Goal: Task Accomplishment & Management: Use online tool/utility

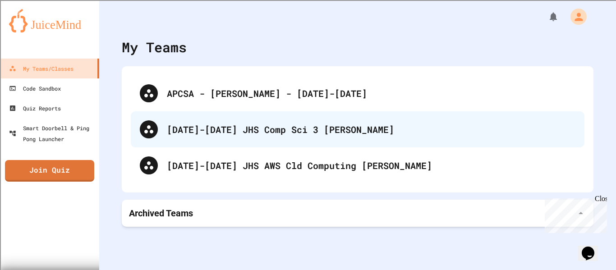
click at [167, 113] on div "[DATE]-[DATE] JHS Comp Sci 3 [PERSON_NAME]" at bounding box center [358, 129] width 454 height 36
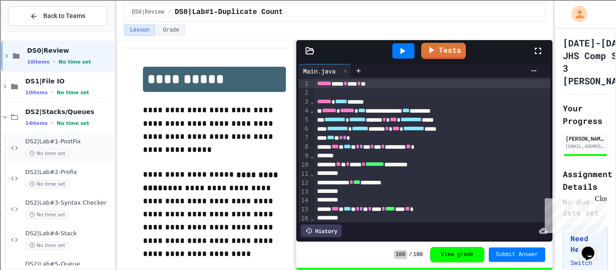
click at [64, 139] on span "DS2|Lab#1-PostFix" at bounding box center [68, 142] width 87 height 8
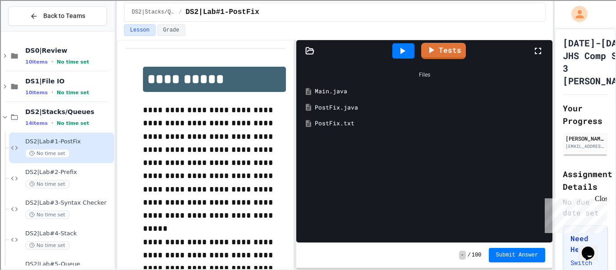
click at [309, 52] on icon at bounding box center [310, 50] width 9 height 9
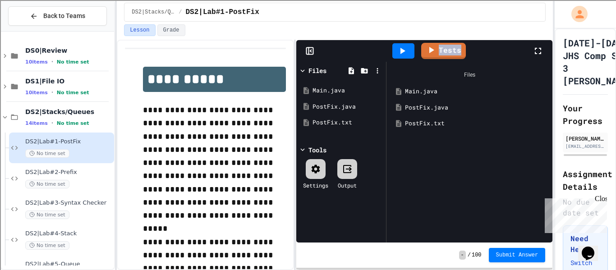
click at [309, 52] on icon at bounding box center [309, 51] width 0 height 7
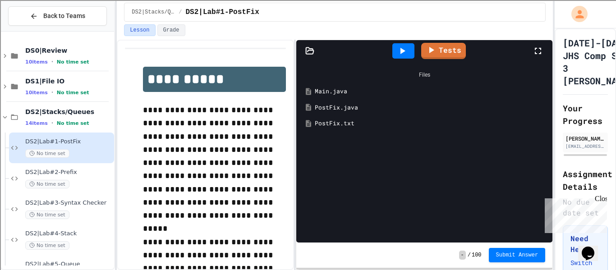
click at [309, 52] on icon at bounding box center [310, 50] width 9 height 9
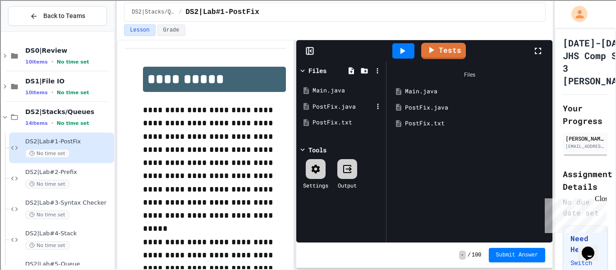
click at [340, 109] on div "PostFix.java" at bounding box center [343, 106] width 60 height 9
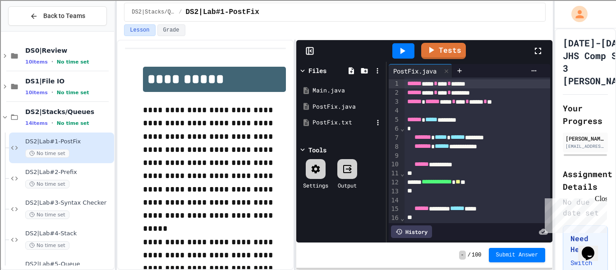
click at [342, 123] on div "PostFix.txt" at bounding box center [343, 122] width 60 height 9
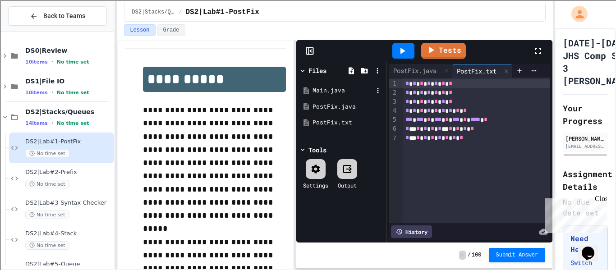
click at [332, 91] on div "Main.java" at bounding box center [343, 90] width 60 height 9
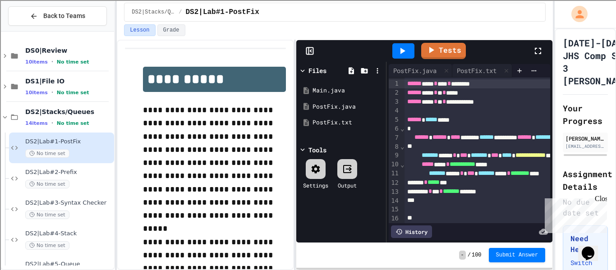
click at [311, 51] on icon at bounding box center [310, 51] width 1 height 2
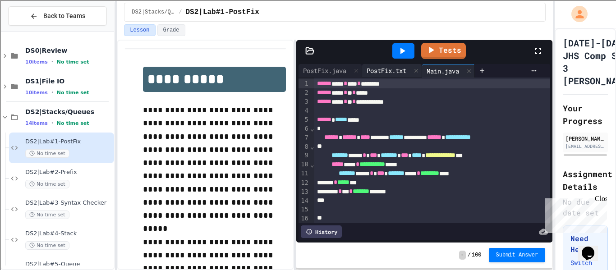
click at [383, 67] on div "PostFix.txt" at bounding box center [386, 70] width 49 height 9
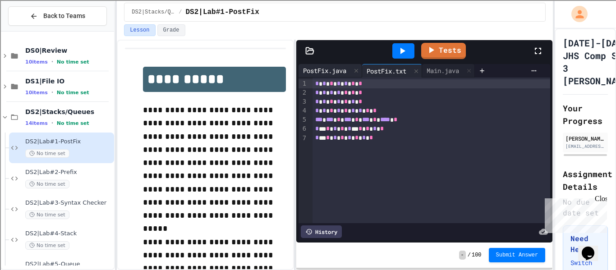
click at [345, 70] on div "PostFix.java" at bounding box center [325, 70] width 52 height 9
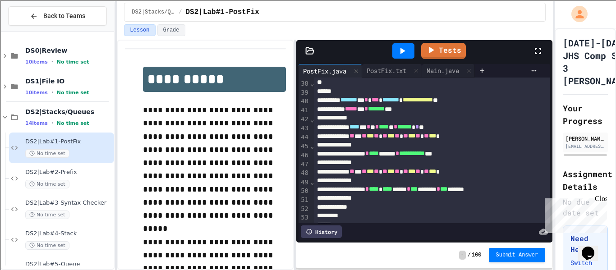
scroll to position [333, 0]
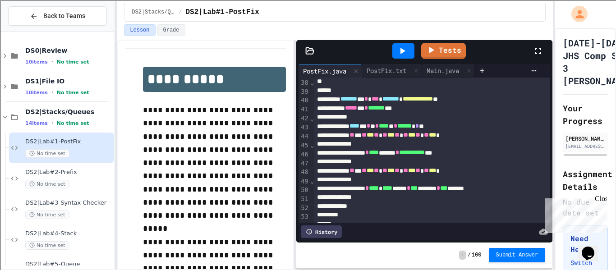
click at [483, 154] on div "**********" at bounding box center [492, 152] width 354 height 9
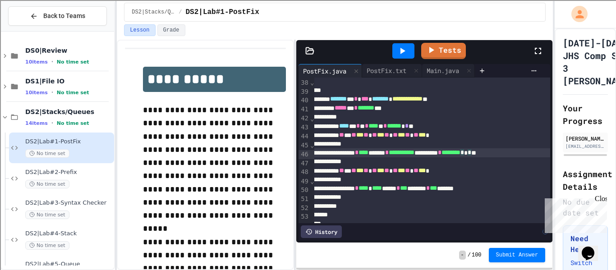
scroll to position [333, 14]
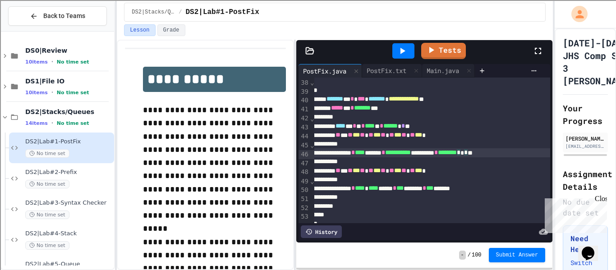
click at [407, 54] on icon at bounding box center [402, 51] width 11 height 11
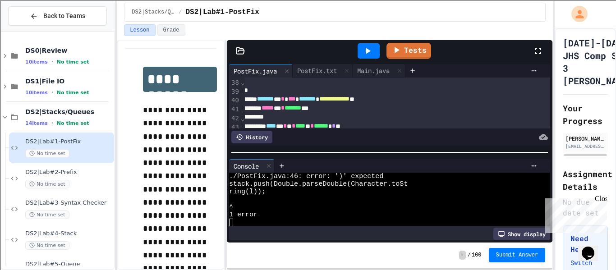
click at [225, 93] on div "**********" at bounding box center [335, 155] width 436 height 231
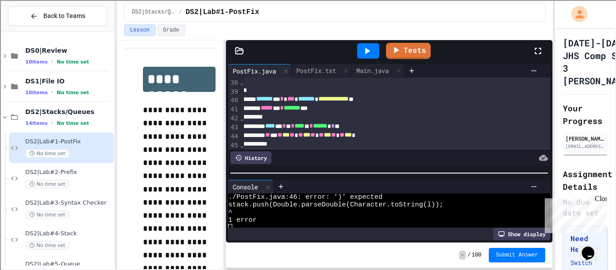
click at [371, 178] on div at bounding box center [389, 173] width 327 height 9
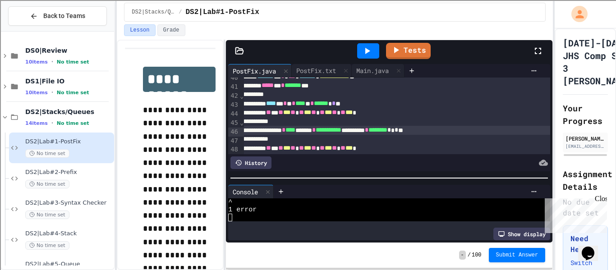
scroll to position [356, 13]
click at [477, 132] on div "**********" at bounding box center [408, 130] width 354 height 9
click at [363, 51] on icon at bounding box center [367, 51] width 11 height 11
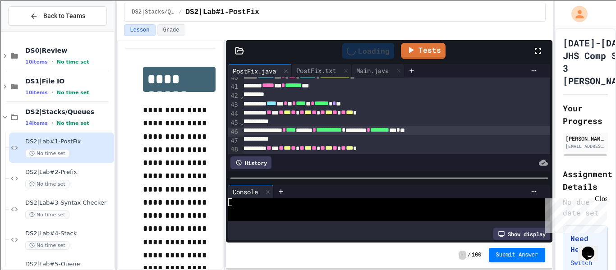
scroll to position [0, 0]
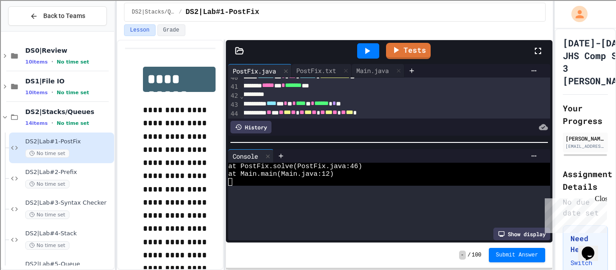
click at [401, 138] on div at bounding box center [389, 142] width 327 height 9
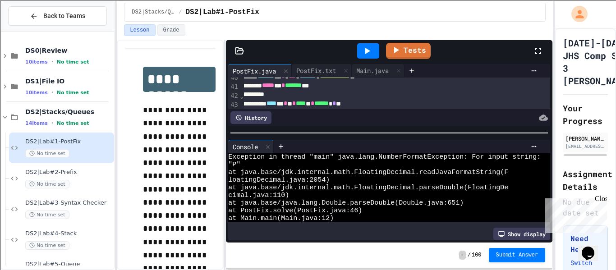
click at [544, 54] on div at bounding box center [543, 51] width 20 height 24
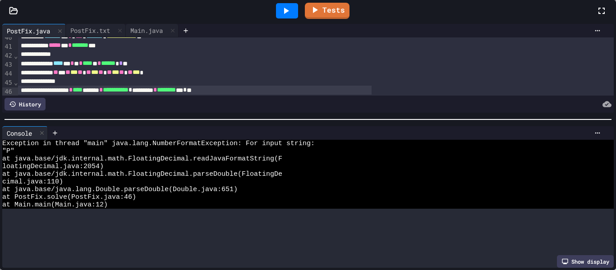
click at [372, 101] on div "*" at bounding box center [195, 99] width 354 height 9
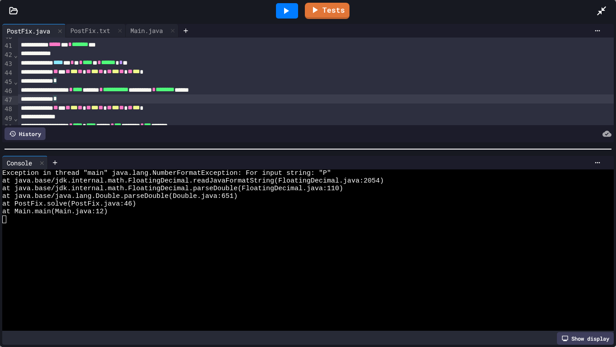
scroll to position [360, 0]
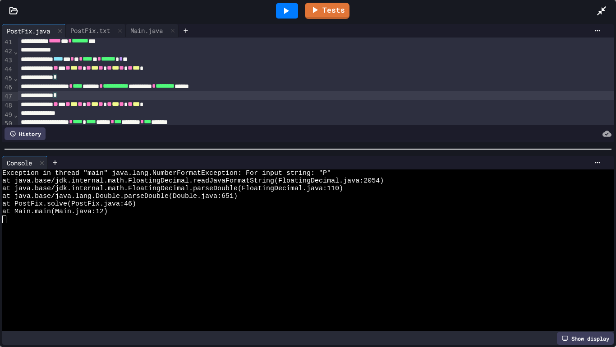
click at [215, 81] on div "*" at bounding box center [316, 77] width 597 height 9
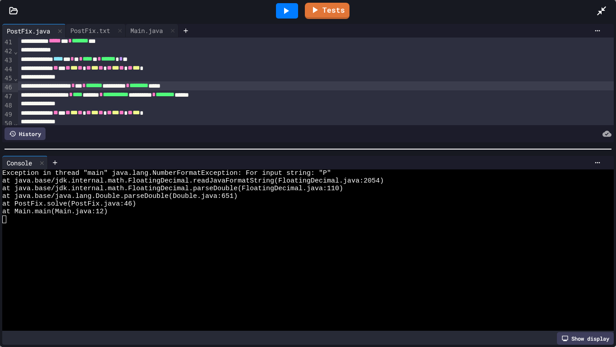
click at [281, 12] on icon at bounding box center [286, 10] width 11 height 11
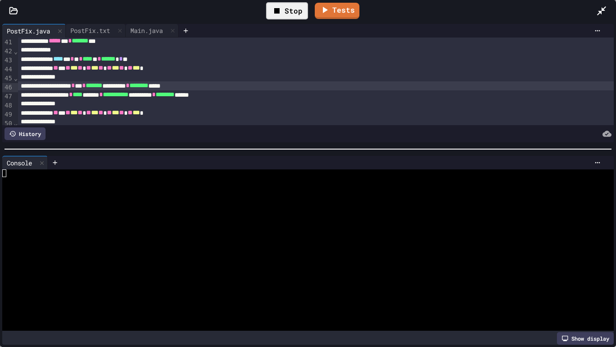
click at [245, 227] on div at bounding box center [304, 227] width 605 height 8
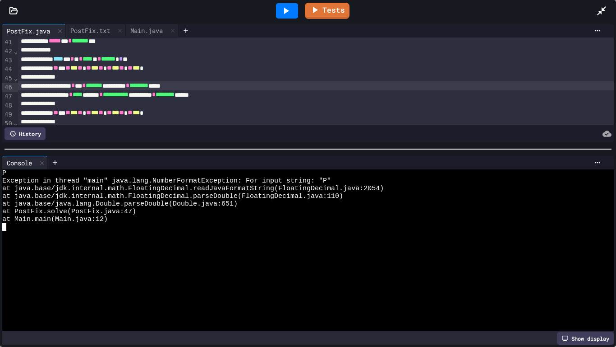
click at [23, 172] on div "P" at bounding box center [304, 173] width 605 height 8
click at [242, 85] on div "**********" at bounding box center [316, 85] width 597 height 9
drag, startPoint x: 14, startPoint y: 177, endPoint x: 1, endPoint y: 174, distance: 13.4
click at [85, 29] on div "PostFix.txt" at bounding box center [90, 30] width 49 height 9
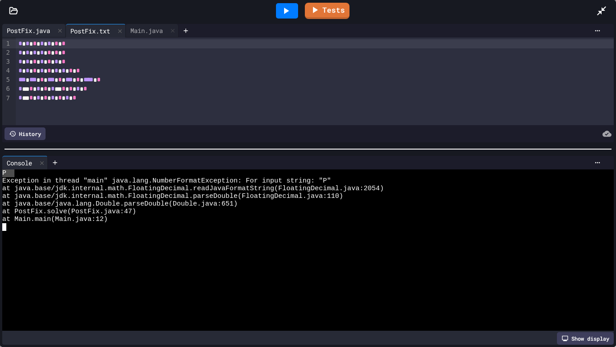
click at [35, 27] on div "PostFix.java" at bounding box center [28, 30] width 52 height 9
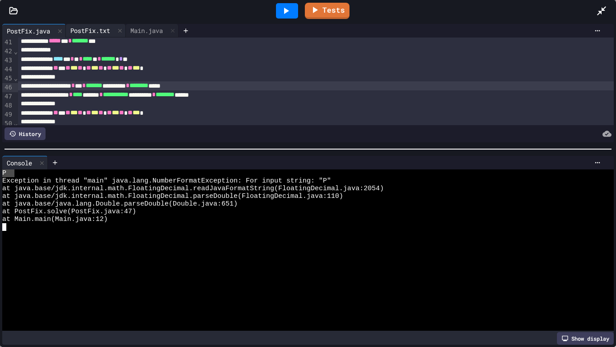
click at [103, 29] on div "PostFix.txt" at bounding box center [90, 30] width 49 height 9
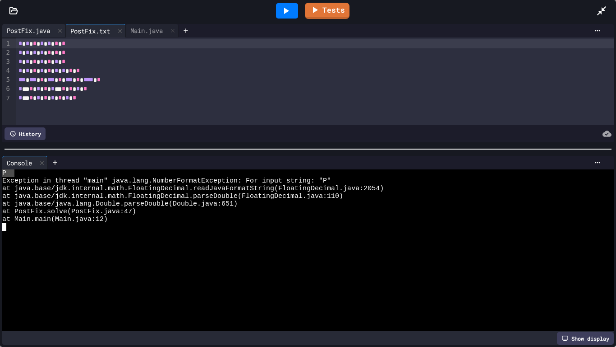
click at [44, 32] on div "PostFix.java" at bounding box center [28, 30] width 52 height 9
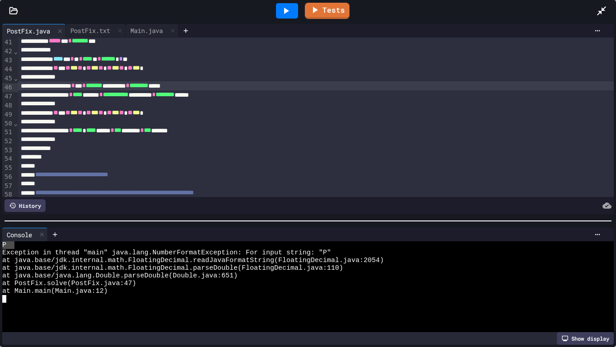
click at [161, 222] on div at bounding box center [308, 220] width 616 height 9
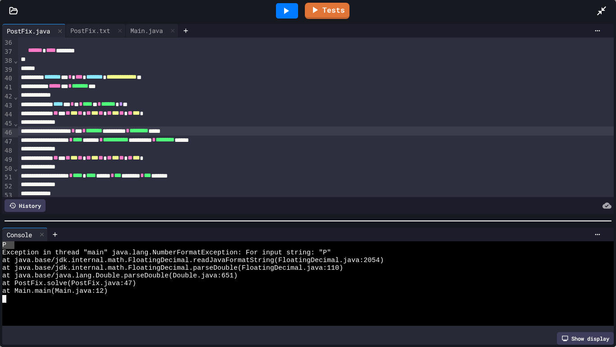
scroll to position [313, 0]
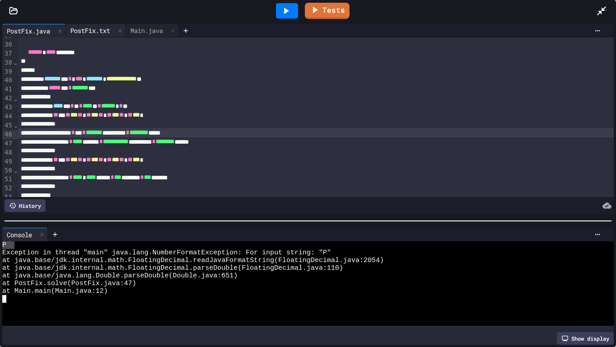
click at [97, 28] on div "PostFix.txt" at bounding box center [90, 30] width 49 height 9
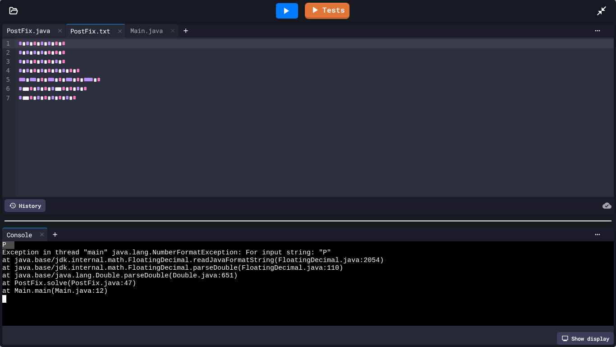
click at [23, 29] on div "PostFix.java" at bounding box center [28, 30] width 52 height 9
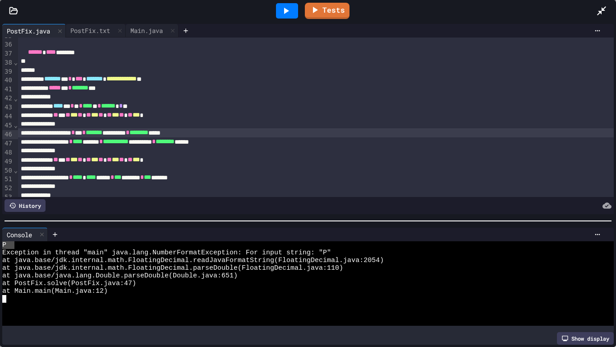
click at [213, 111] on div "** ** ** *** ** * ** *** ** * ** *** ** * ** *** *" at bounding box center [316, 115] width 597 height 9
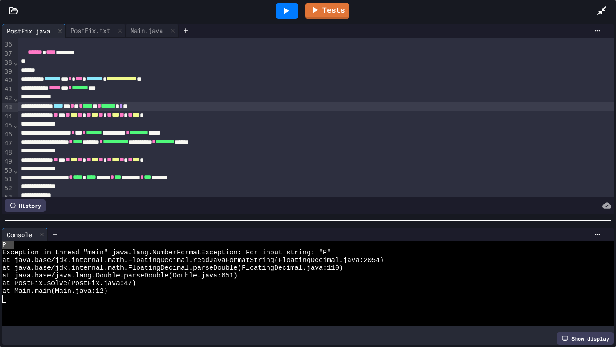
click at [213, 116] on div "** ** ** *** ** * ** *** ** * ** *** ** * ** *** *" at bounding box center [316, 115] width 597 height 9
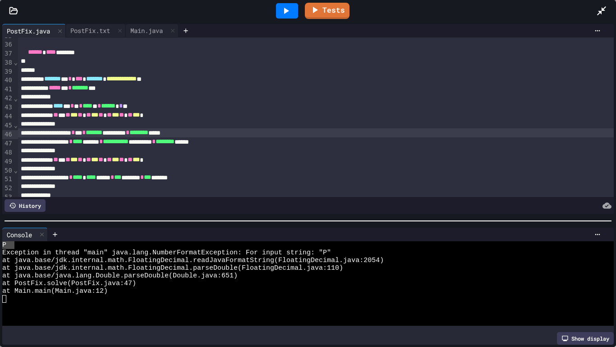
click at [236, 130] on div "**********" at bounding box center [316, 132] width 597 height 9
click at [199, 79] on div "**********" at bounding box center [316, 78] width 597 height 9
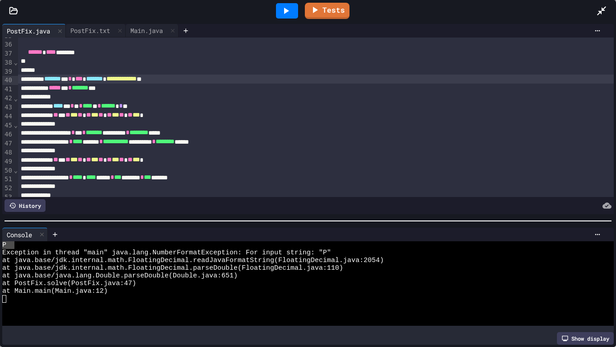
click at [91, 82] on div "**********" at bounding box center [316, 78] width 597 height 9
click at [142, 78] on div "**********" at bounding box center [316, 78] width 597 height 9
click at [165, 79] on span "*" at bounding box center [163, 78] width 4 height 6
click at [291, 15] on icon at bounding box center [286, 10] width 11 height 11
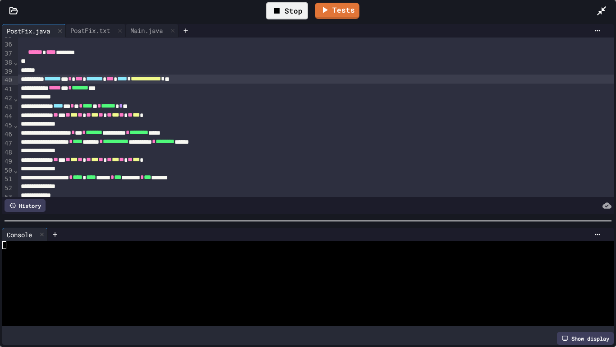
click at [265, 268] on div at bounding box center [304, 268] width 605 height 8
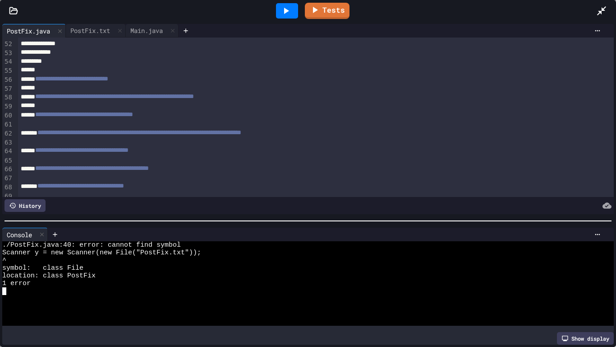
scroll to position [0, 0]
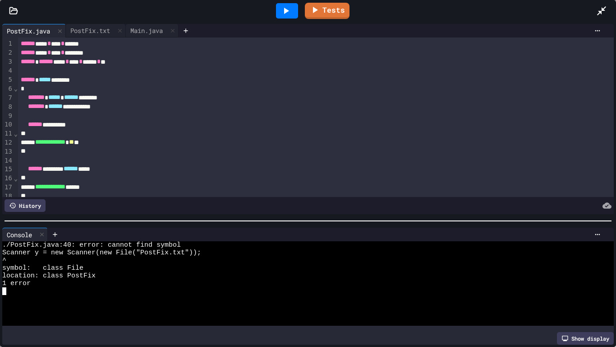
click at [181, 62] on div "****** ****** **** * **** * ****** * **" at bounding box center [316, 61] width 597 height 9
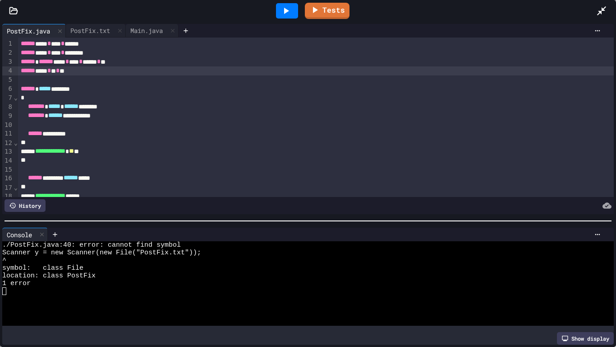
click at [285, 8] on icon at bounding box center [286, 11] width 5 height 6
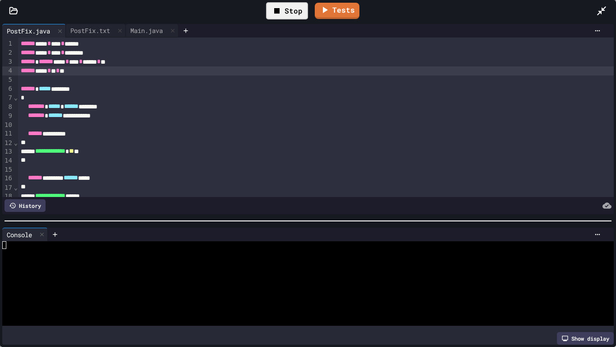
click at [259, 270] on div at bounding box center [304, 268] width 605 height 8
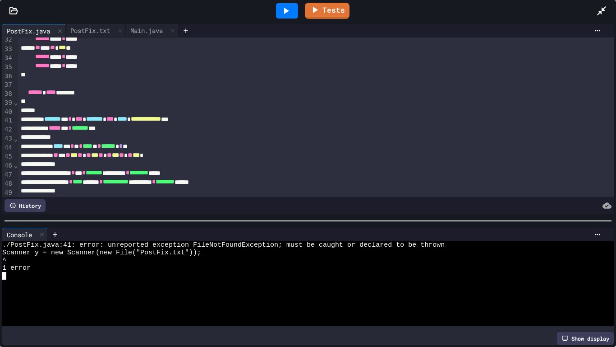
scroll to position [282, 0]
click at [120, 92] on div "****** **** *******" at bounding box center [316, 92] width 597 height 9
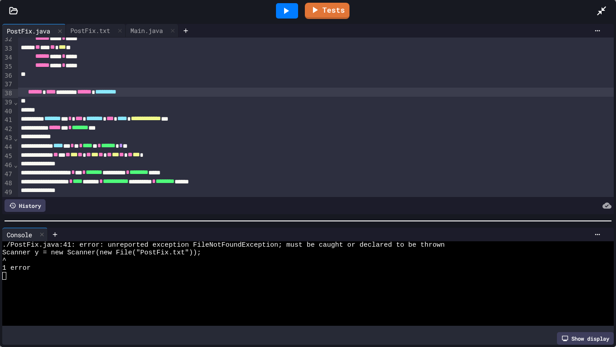
click at [289, 14] on icon at bounding box center [286, 10] width 11 height 11
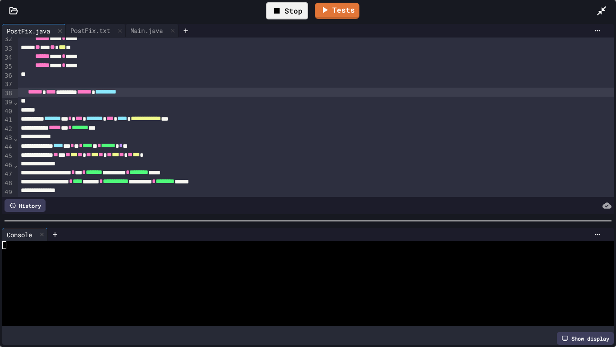
click at [287, 257] on div at bounding box center [304, 260] width 605 height 8
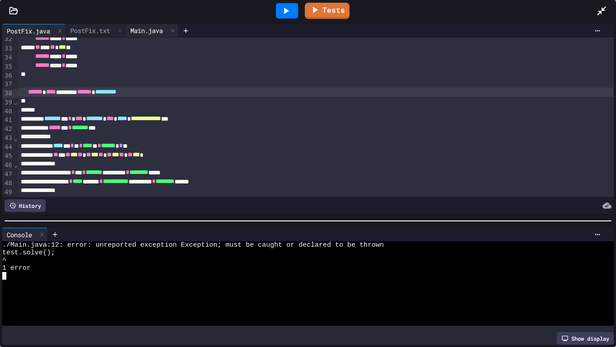
click at [149, 32] on div "Main.java" at bounding box center [147, 30] width 42 height 9
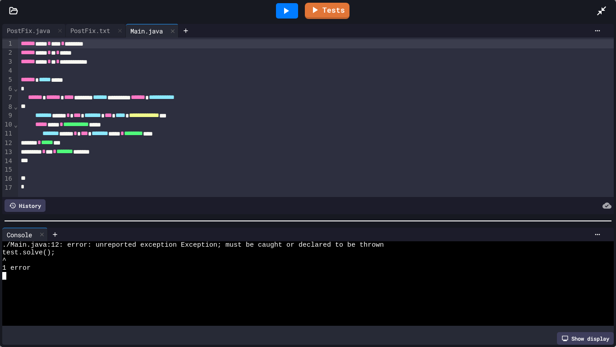
click at [175, 98] on span "**********" at bounding box center [162, 97] width 26 height 6
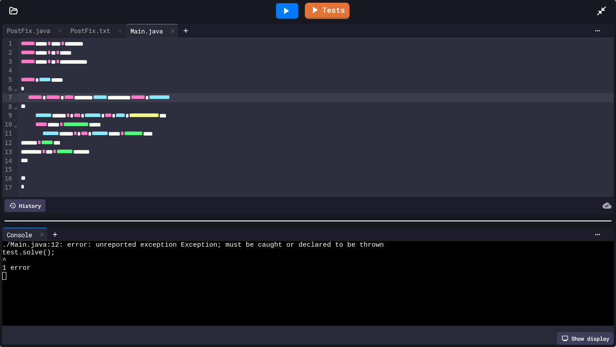
click at [284, 14] on icon at bounding box center [286, 10] width 11 height 11
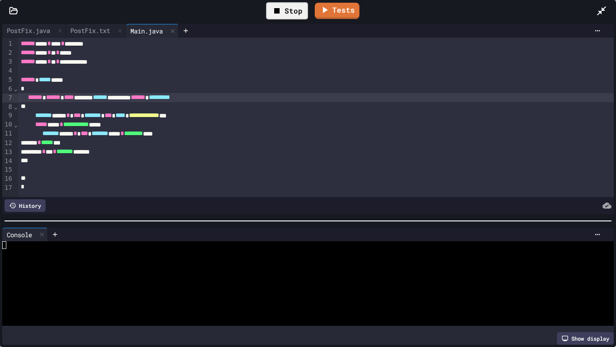
click at [258, 255] on div at bounding box center [304, 253] width 605 height 8
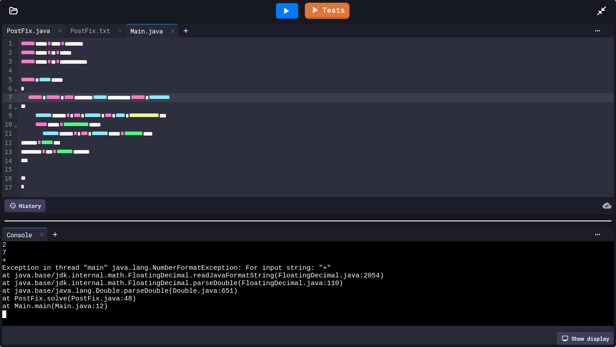
click at [19, 32] on div "PostFix.java" at bounding box center [28, 30] width 52 height 9
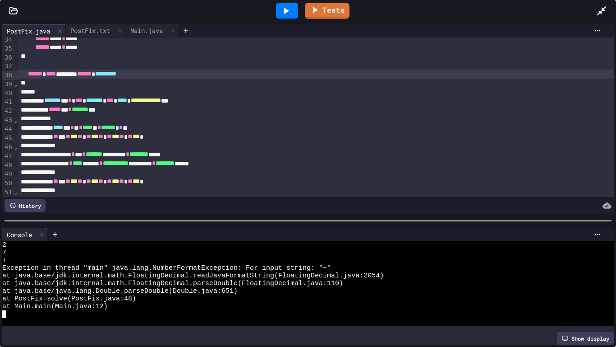
scroll to position [311, 0]
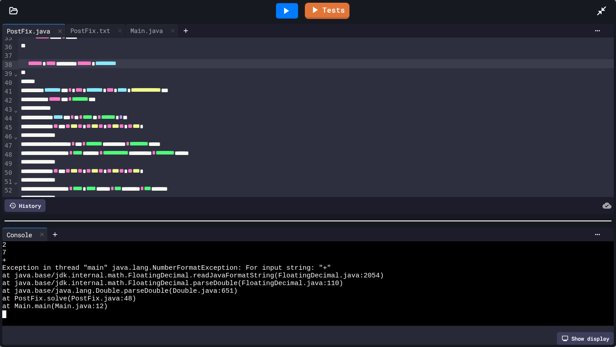
click at [79, 147] on div "**********" at bounding box center [316, 143] width 597 height 9
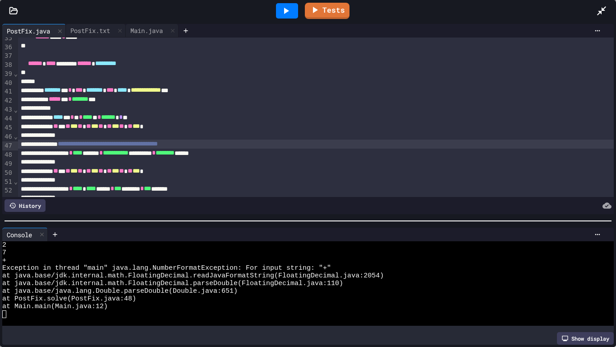
click at [283, 3] on div at bounding box center [287, 10] width 22 height 15
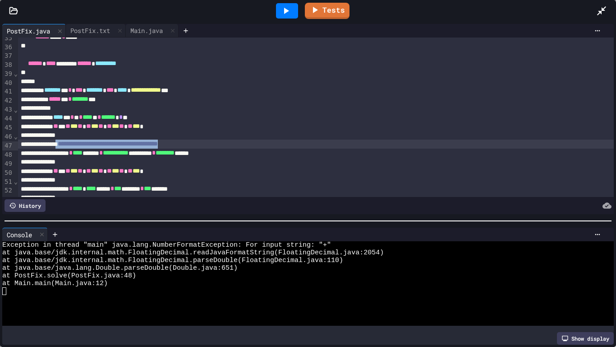
drag, startPoint x: 243, startPoint y: 148, endPoint x: 76, endPoint y: 145, distance: 167.0
click at [76, 145] on div "**********" at bounding box center [316, 143] width 597 height 9
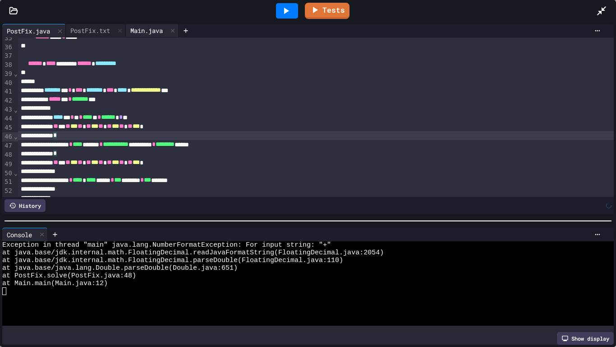
click at [145, 29] on div "Main.java" at bounding box center [147, 30] width 42 height 9
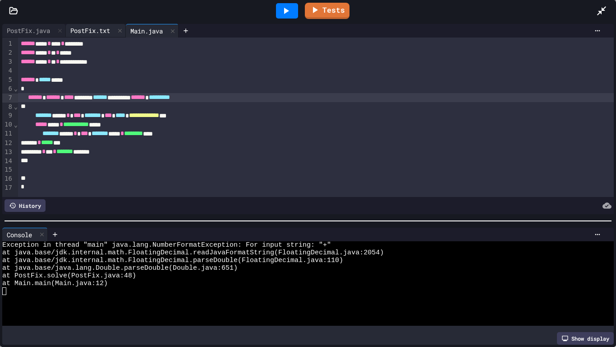
click at [107, 26] on div "PostFix.txt" at bounding box center [90, 30] width 49 height 9
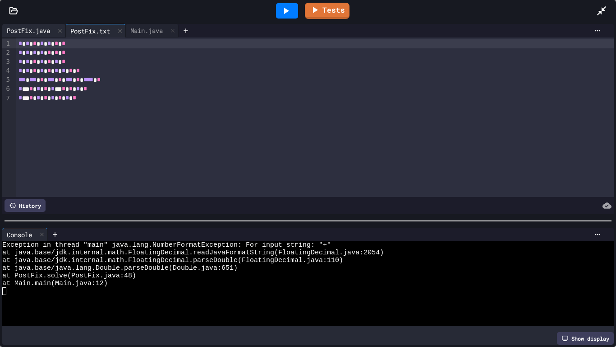
click at [34, 26] on div "PostFix.java" at bounding box center [28, 30] width 52 height 9
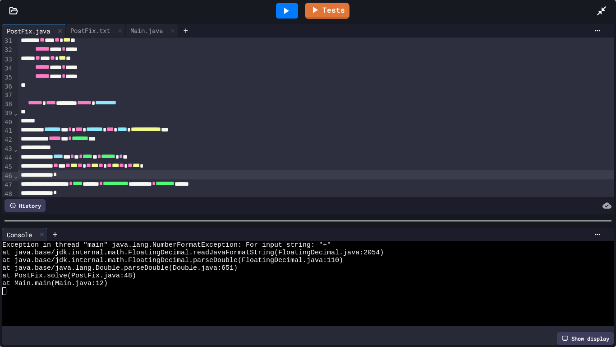
scroll to position [278, 0]
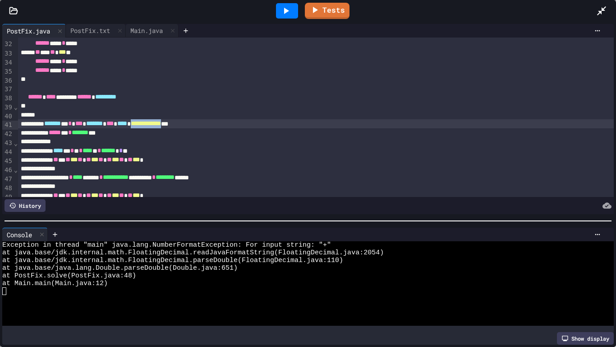
drag, startPoint x: 176, startPoint y: 125, endPoint x: 223, endPoint y: 126, distance: 47.9
click at [223, 126] on div "**********" at bounding box center [316, 123] width 597 height 9
click at [281, 14] on icon at bounding box center [286, 10] width 11 height 11
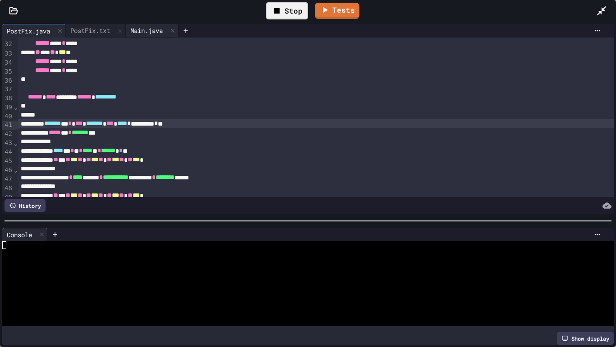
click at [139, 32] on div "Main.java" at bounding box center [147, 30] width 42 height 9
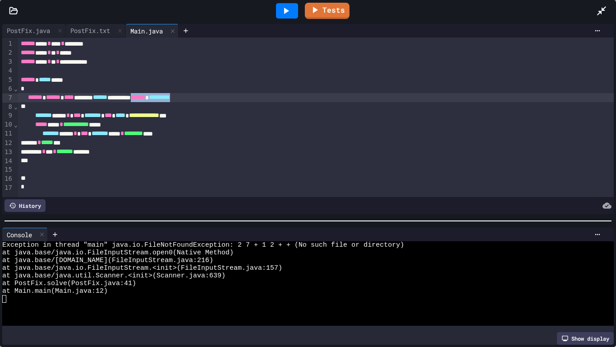
drag, startPoint x: 260, startPoint y: 96, endPoint x: 186, endPoint y: 97, distance: 74.0
click at [186, 97] on div "****** ****** **** ****** ****** ********* ****** *********" at bounding box center [316, 97] width 597 height 9
click at [41, 33] on div "PostFix.java" at bounding box center [28, 30] width 52 height 9
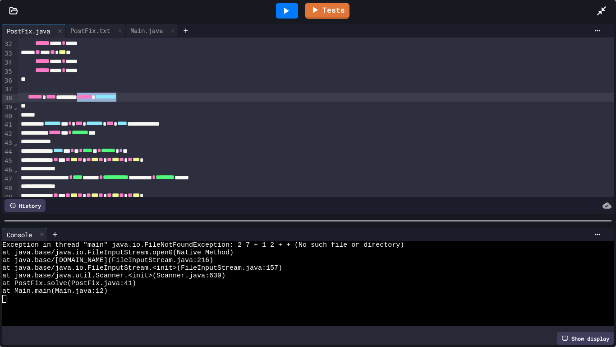
drag, startPoint x: 170, startPoint y: 100, endPoint x: 107, endPoint y: 97, distance: 62.8
click at [107, 97] on div "****** **** ******* ****** *********" at bounding box center [316, 97] width 597 height 9
click at [294, 8] on div at bounding box center [287, 10] width 22 height 15
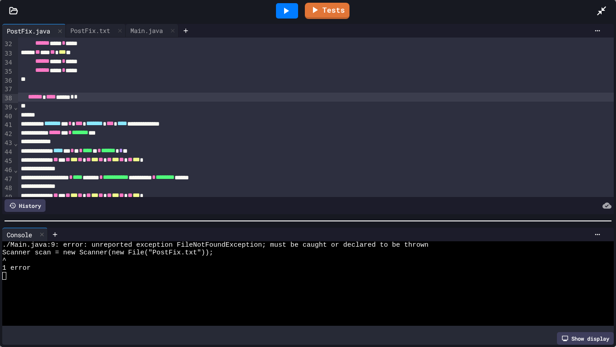
click at [228, 117] on div at bounding box center [316, 115] width 597 height 9
click at [284, 18] on div at bounding box center [287, 10] width 22 height 15
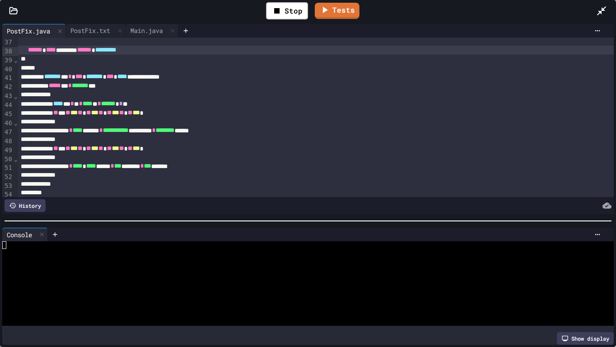
scroll to position [325, 0]
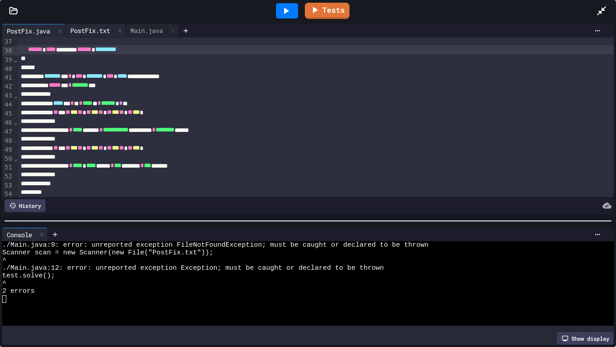
click at [93, 28] on div "PostFix.txt" at bounding box center [90, 30] width 49 height 9
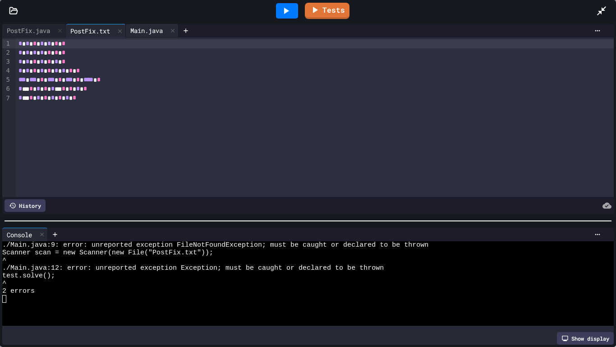
click at [143, 30] on div "Main.java" at bounding box center [147, 30] width 42 height 9
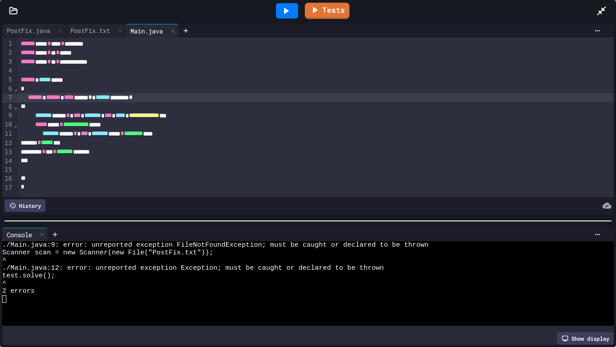
click at [189, 99] on div "****** ****** **** **** * ****** ******* *" at bounding box center [316, 97] width 597 height 9
click at [289, 9] on icon at bounding box center [286, 10] width 11 height 11
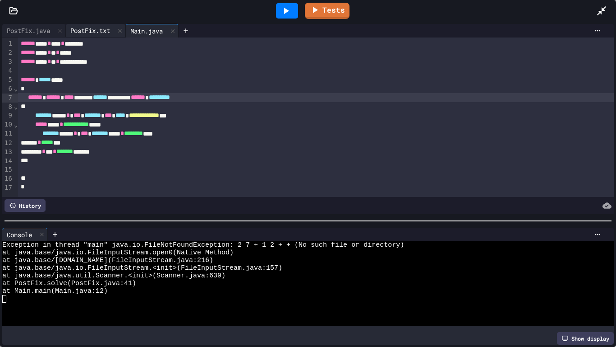
click at [97, 30] on div "PostFix.txt" at bounding box center [90, 30] width 49 height 9
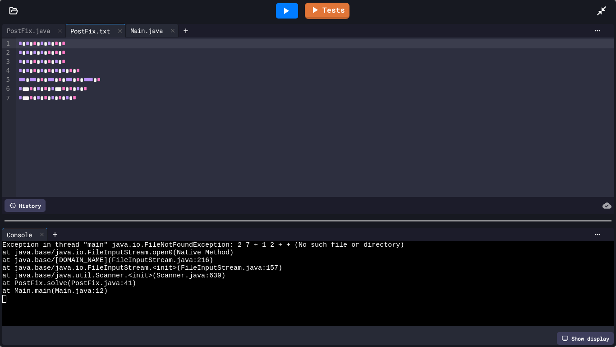
click at [142, 32] on div "Main.java" at bounding box center [147, 30] width 42 height 9
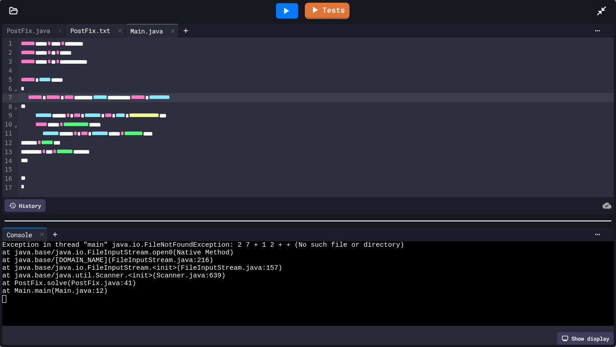
click at [100, 27] on div "PostFix.txt" at bounding box center [90, 30] width 49 height 9
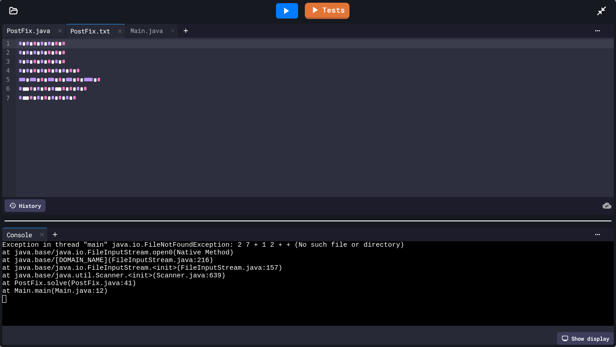
click at [37, 32] on div "PostFix.java" at bounding box center [28, 30] width 52 height 9
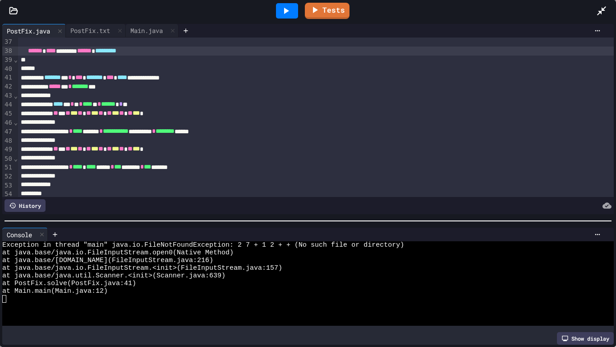
click at [193, 79] on div "**********" at bounding box center [316, 77] width 597 height 9
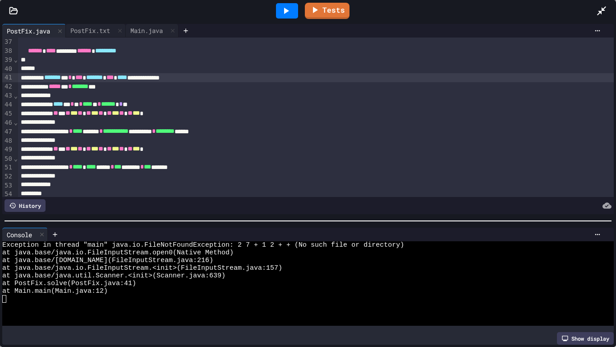
click at [193, 79] on div "**********" at bounding box center [316, 77] width 597 height 9
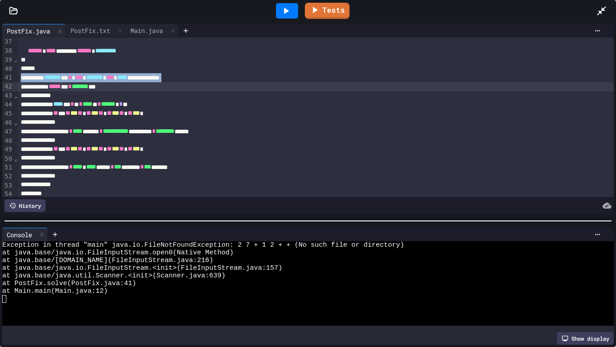
click at [194, 78] on div "**********" at bounding box center [316, 77] width 597 height 9
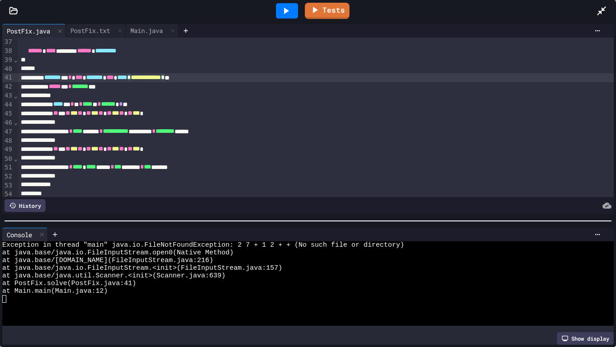
click at [291, 10] on icon at bounding box center [286, 10] width 11 height 11
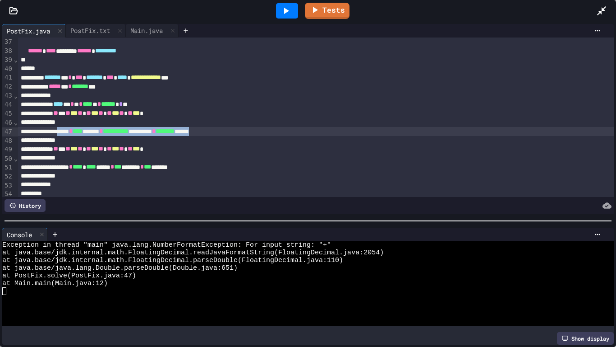
drag, startPoint x: 77, startPoint y: 130, endPoint x: 280, endPoint y: 132, distance: 203.1
click at [280, 132] on div "**********" at bounding box center [316, 131] width 597 height 9
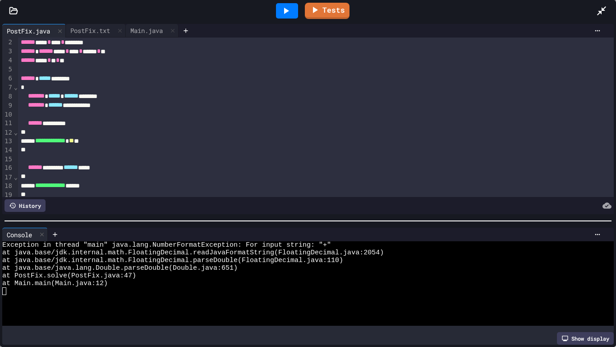
scroll to position [9, 0]
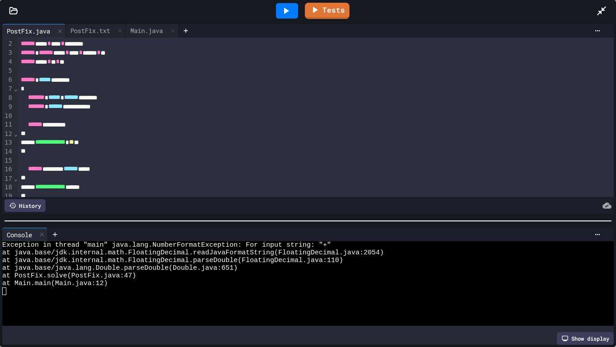
click at [66, 133] on div "*" at bounding box center [316, 133] width 597 height 9
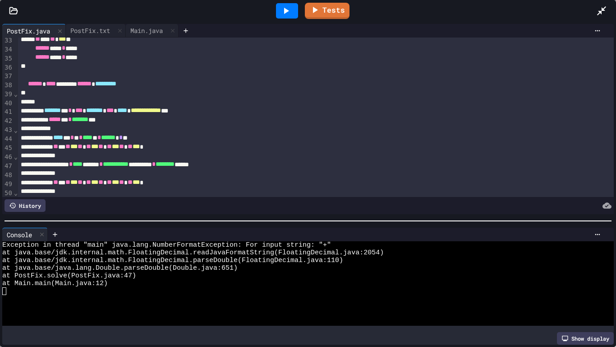
scroll to position [293, 0]
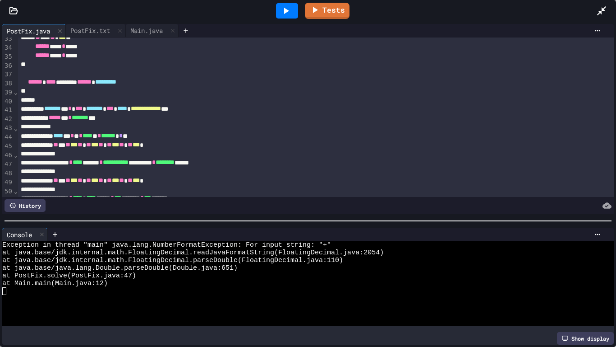
click at [301, 162] on div "**********" at bounding box center [316, 162] width 597 height 9
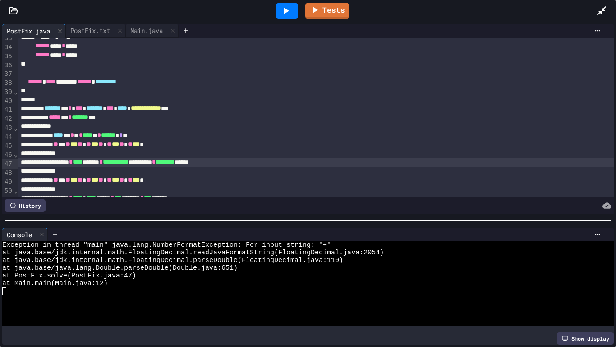
click at [155, 270] on div "at Main.main(Main.java:12)" at bounding box center [304, 283] width 605 height 8
click at [160, 270] on div "at Main.main(Main.java:12)" at bounding box center [304, 283] width 605 height 8
click at [162, 270] on div "at Main.main(Main.java:12)" at bounding box center [304, 283] width 605 height 8
click at [166, 270] on div "at Main.main(Main.java:12)" at bounding box center [304, 283] width 605 height 8
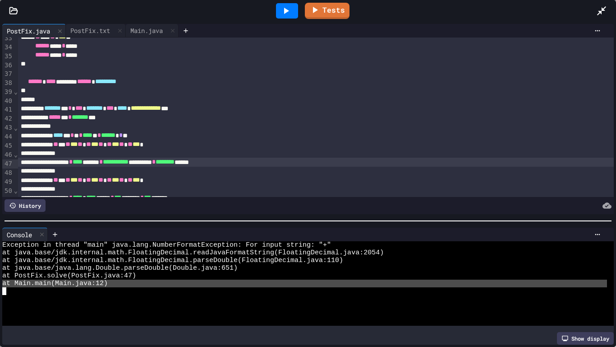
click at [161, 270] on div "at Main.main(Main.java:12)" at bounding box center [304, 283] width 605 height 8
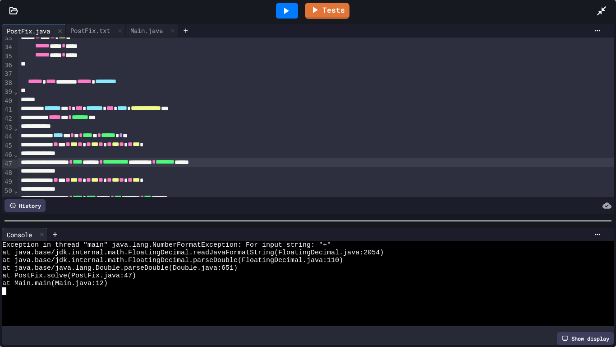
click at [136, 270] on span "at PostFix.solve(PostFix.java:47)" at bounding box center [69, 276] width 134 height 8
click at [162, 270] on div "at Main.main(Main.java:12)" at bounding box center [304, 283] width 605 height 8
click at [161, 270] on div "at Main.main(Main.java:12)" at bounding box center [304, 283] width 605 height 8
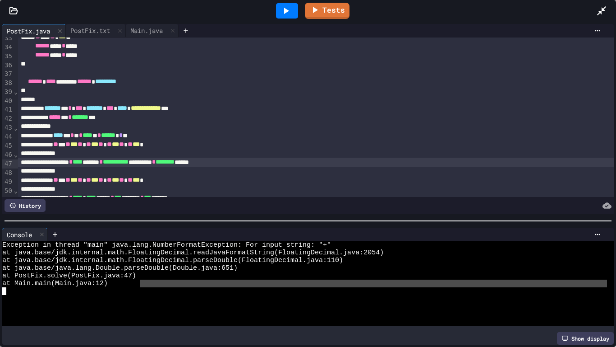
click at [158, 270] on div "at Main.main(Main.java:12)" at bounding box center [304, 283] width 605 height 8
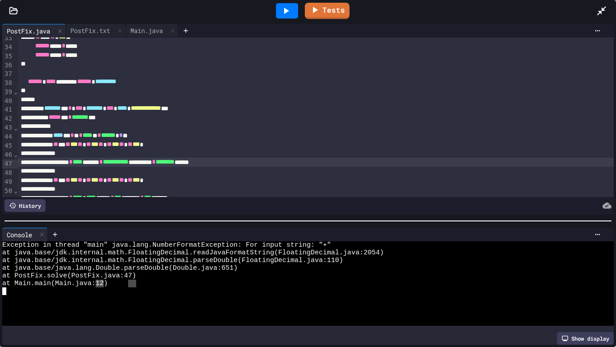
drag, startPoint x: 135, startPoint y: 284, endPoint x: 128, endPoint y: 285, distance: 7.2
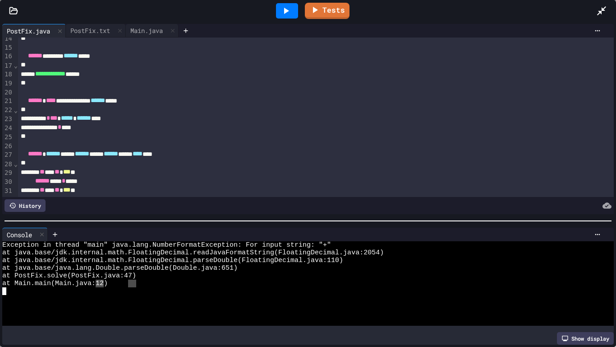
scroll to position [120, 0]
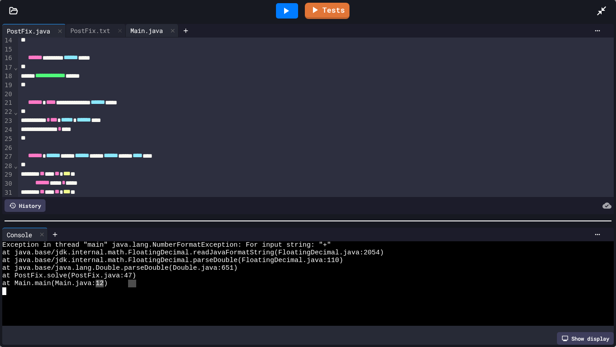
click at [134, 29] on div "Main.java" at bounding box center [147, 30] width 42 height 9
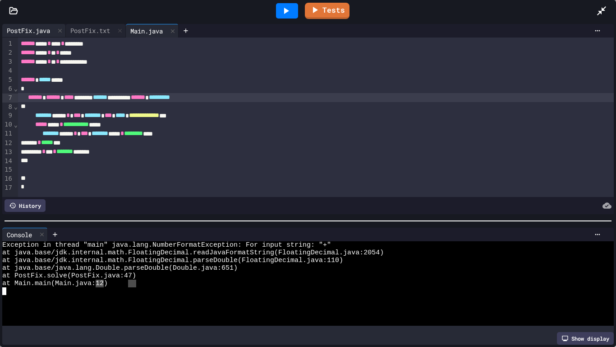
click at [18, 31] on div "PostFix.java" at bounding box center [28, 30] width 52 height 9
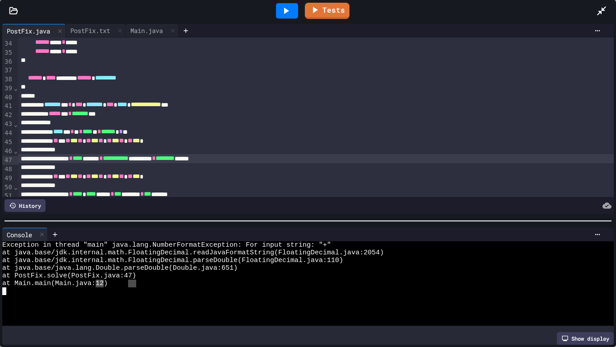
scroll to position [297, 0]
click at [122, 156] on div "**********" at bounding box center [316, 157] width 597 height 9
click at [38, 159] on div "**********" at bounding box center [316, 157] width 597 height 9
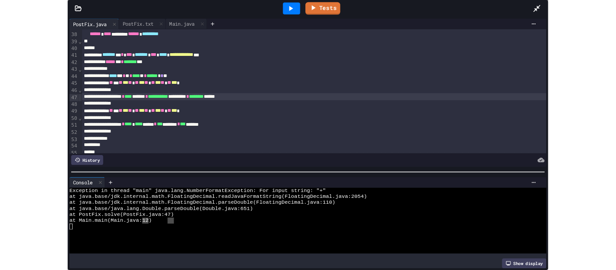
scroll to position [330, 0]
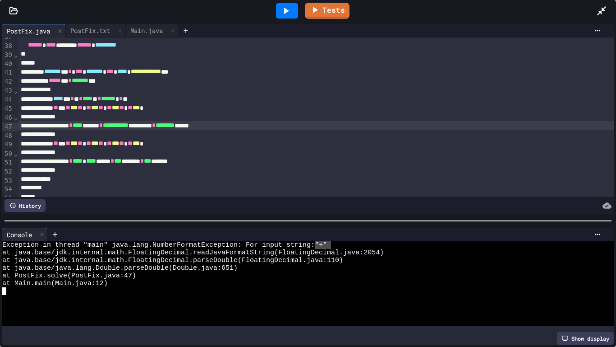
drag, startPoint x: 320, startPoint y: 244, endPoint x: 332, endPoint y: 243, distance: 11.8
click at [90, 114] on div "*" at bounding box center [316, 116] width 597 height 9
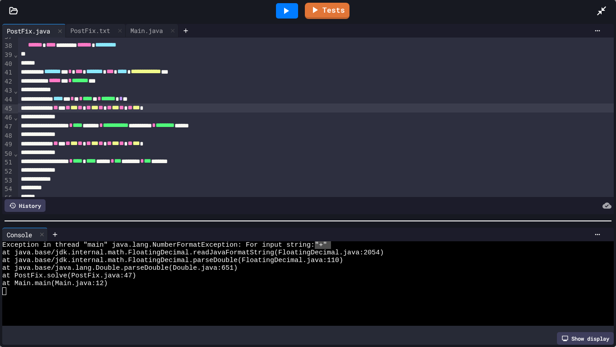
click at [115, 109] on div "** ** ** *** ** * ** *** ** * ** *** ** * ** *** *" at bounding box center [316, 107] width 597 height 9
click at [144, 110] on div "** ** ** *** ** * ** *** ** * ** *** ** * ** *** *" at bounding box center [316, 107] width 597 height 9
click at [172, 111] on div "** ** ** *** ** * ** *** ** * ** *** ** * ** *** *" at bounding box center [316, 107] width 597 height 9
click at [295, 10] on div at bounding box center [287, 10] width 22 height 15
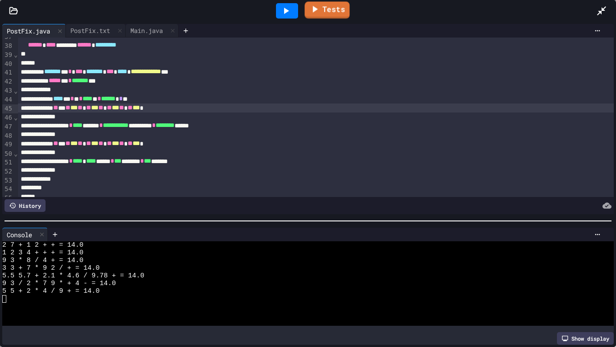
click at [329, 12] on link "Tests" at bounding box center [327, 9] width 45 height 17
click at [604, 8] on icon at bounding box center [601, 10] width 9 height 9
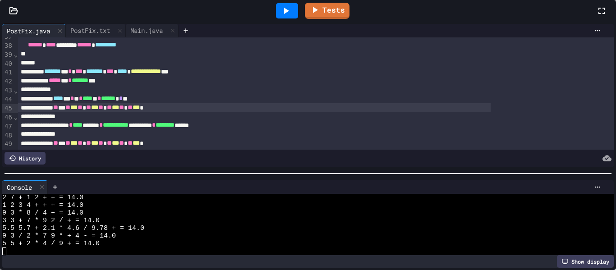
scroll to position [31, 0]
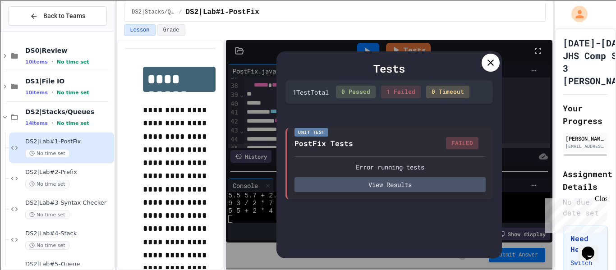
click at [489, 66] on icon at bounding box center [491, 62] width 11 height 11
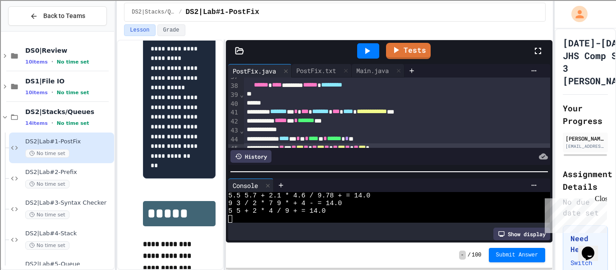
scroll to position [1388, 0]
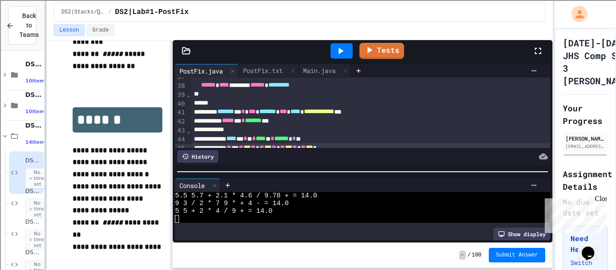
click at [9, 97] on div "**********" at bounding box center [308, 135] width 616 height 270
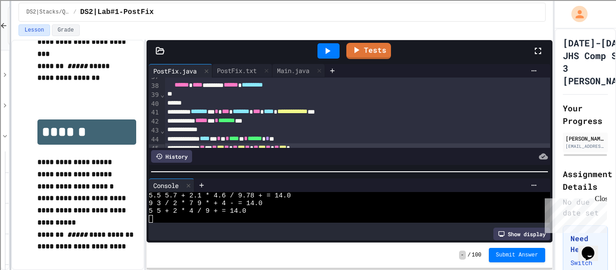
scroll to position [1116, 0]
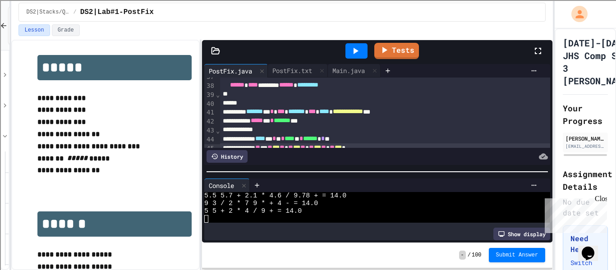
click at [204, 147] on div "**********" at bounding box center [282, 155] width 542 height 231
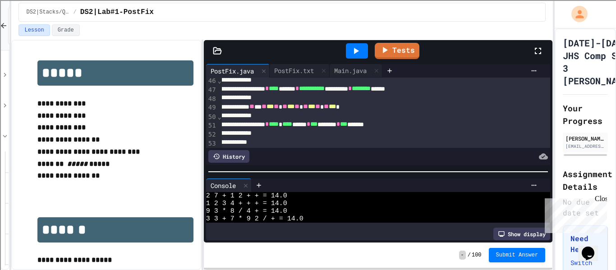
scroll to position [404, 8]
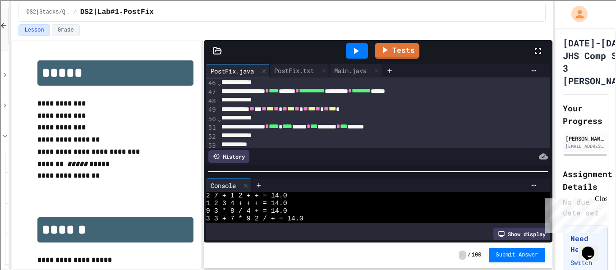
click at [354, 55] on icon at bounding box center [356, 51] width 11 height 11
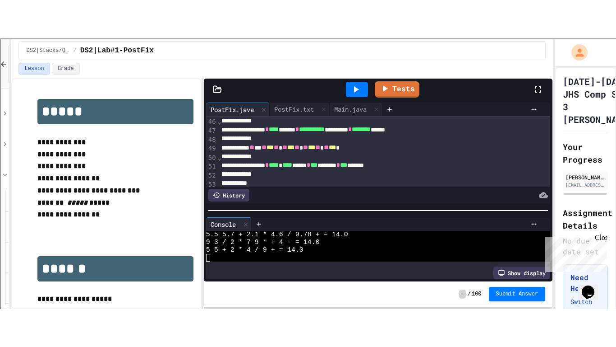
scroll to position [0, 0]
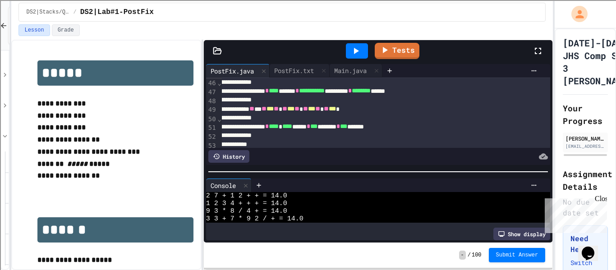
click at [534, 54] on icon at bounding box center [538, 51] width 11 height 11
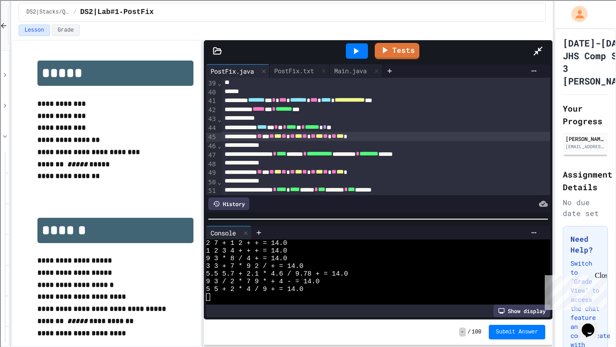
scroll to position [343, 0]
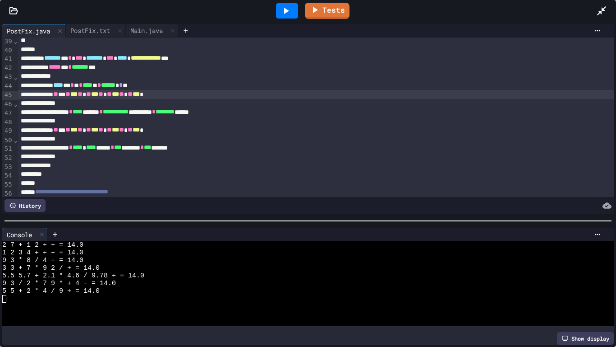
click at [85, 157] on div "*" at bounding box center [316, 156] width 597 height 9
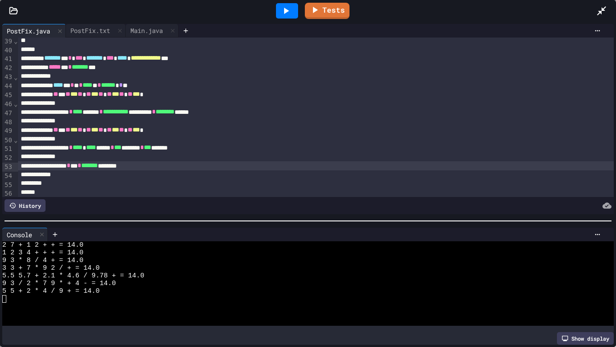
click at [279, 14] on div at bounding box center [287, 10] width 22 height 15
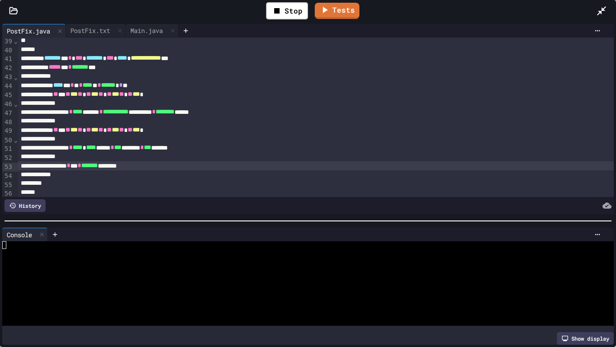
click at [218, 264] on div at bounding box center [304, 268] width 605 height 8
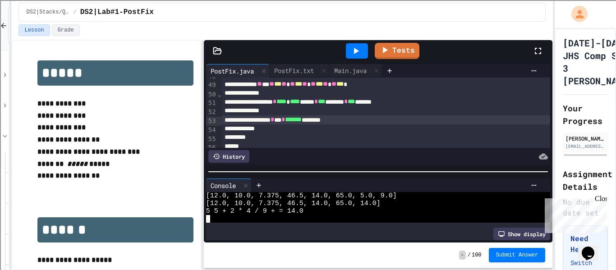
scroll to position [430, 0]
drag, startPoint x: 377, startPoint y: 119, endPoint x: 277, endPoint y: 122, distance: 100.2
click at [277, 122] on div "****** * *** * ******* ********" at bounding box center [458, 119] width 473 height 9
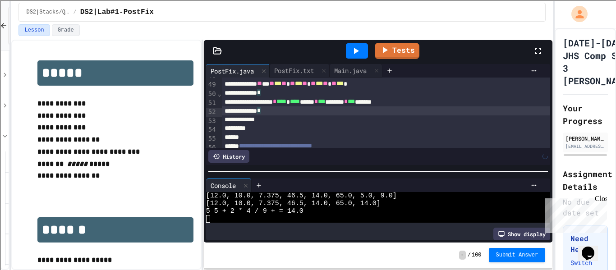
click at [285, 122] on div "*" at bounding box center [458, 120] width 473 height 9
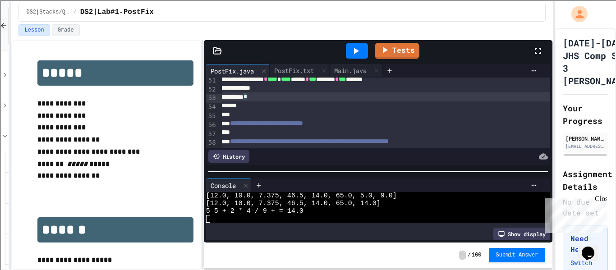
scroll to position [450, 9]
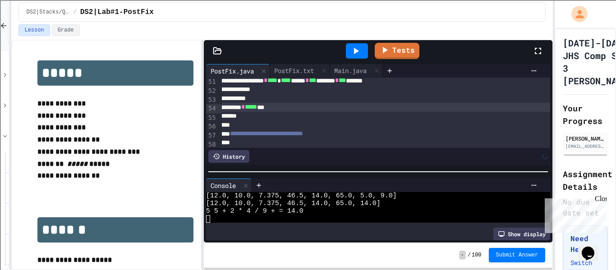
click at [355, 59] on div at bounding box center [357, 51] width 31 height 24
click at [355, 57] on div at bounding box center [357, 50] width 22 height 15
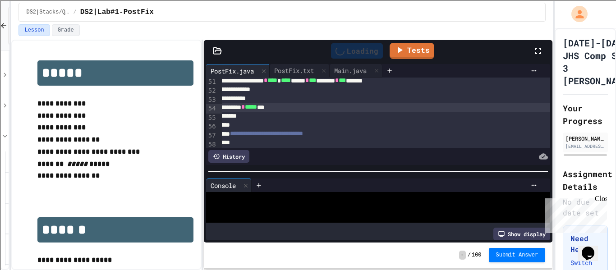
scroll to position [0, 0]
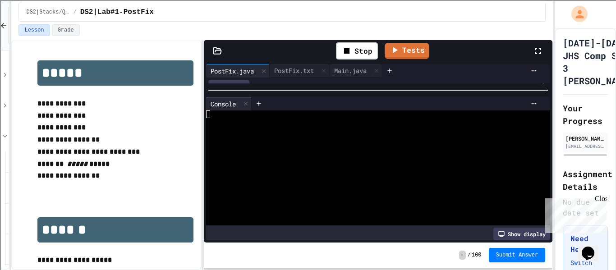
click at [356, 88] on div at bounding box center [378, 90] width 349 height 9
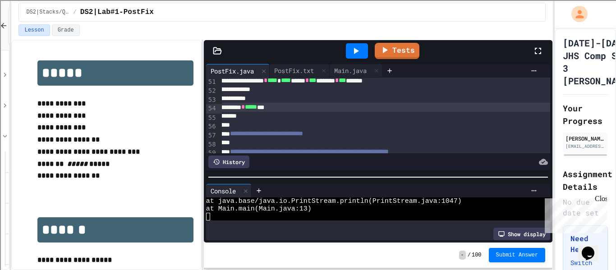
click at [397, 181] on div "**********" at bounding box center [378, 152] width 349 height 181
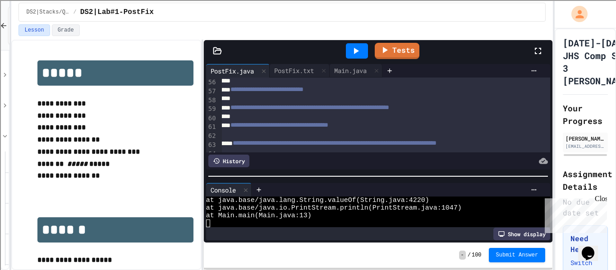
scroll to position [496, 9]
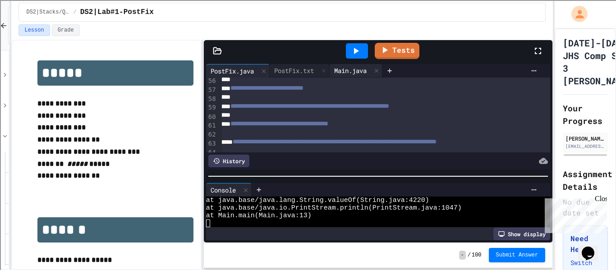
click at [358, 74] on div "Main.java" at bounding box center [351, 70] width 42 height 9
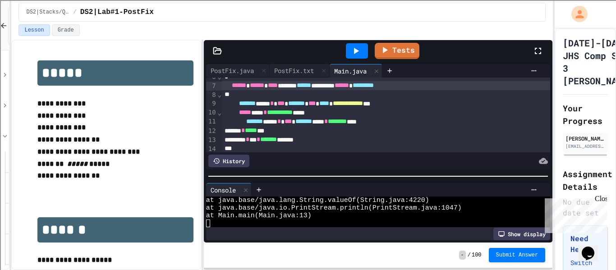
scroll to position [54, 0]
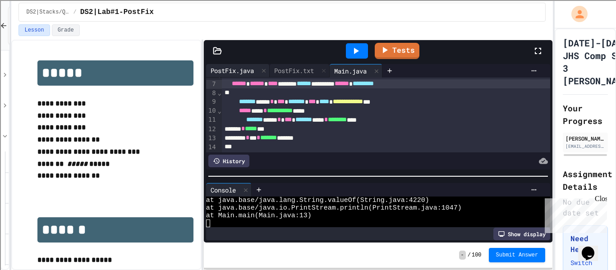
click at [247, 71] on div "PostFix.java" at bounding box center [232, 70] width 52 height 9
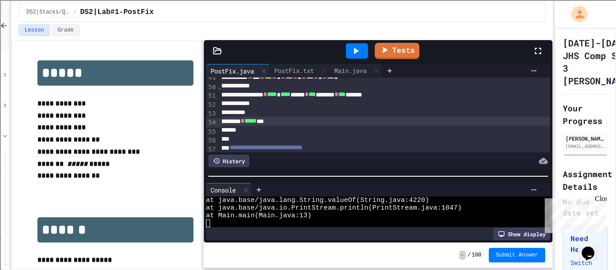
scroll to position [435, 9]
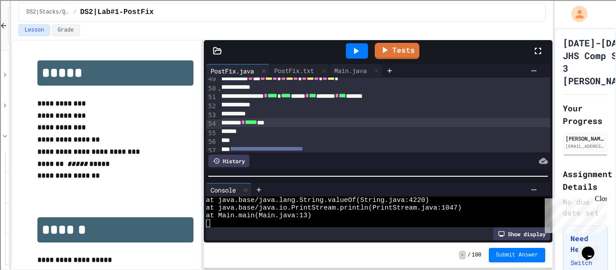
click at [293, 131] on div "*" at bounding box center [449, 131] width 473 height 9
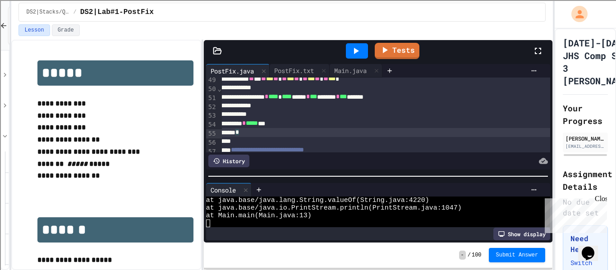
scroll to position [435, 8]
click at [239, 123] on div "***** * ***** ***" at bounding box center [450, 123] width 473 height 9
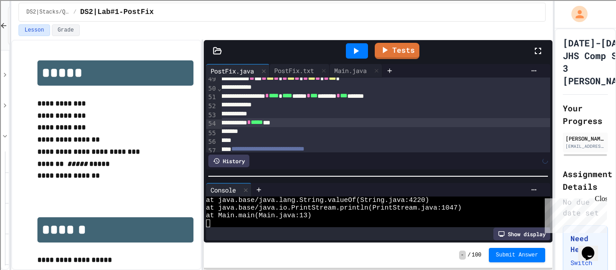
click at [281, 117] on div "*" at bounding box center [450, 114] width 473 height 9
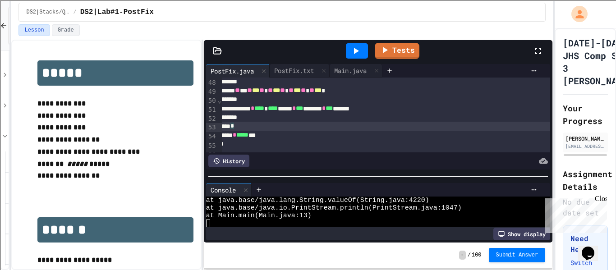
scroll to position [438, 22]
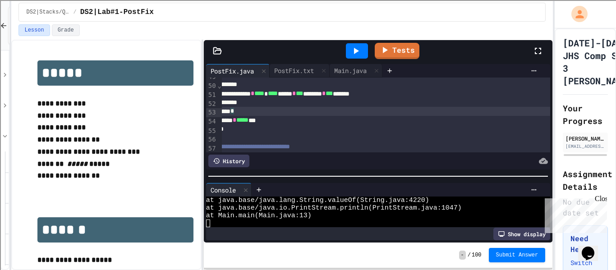
click at [353, 49] on icon at bounding box center [356, 51] width 11 height 11
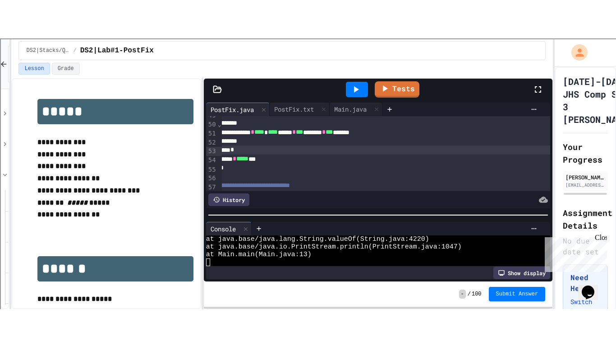
scroll to position [31, 0]
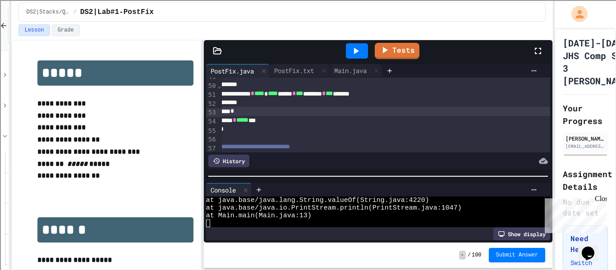
click at [540, 54] on icon at bounding box center [538, 51] width 11 height 11
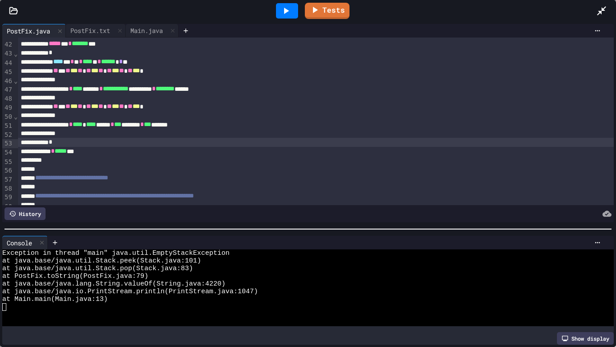
scroll to position [366, 0]
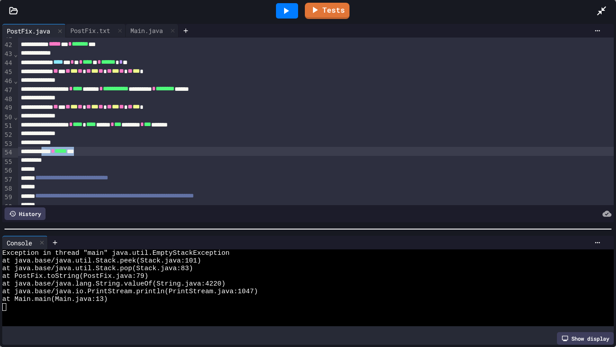
drag, startPoint x: 109, startPoint y: 150, endPoint x: 52, endPoint y: 150, distance: 56.9
click at [52, 150] on div "***** * ***** ***" at bounding box center [316, 151] width 597 height 9
click at [275, 14] on div at bounding box center [287, 11] width 31 height 24
click at [282, 14] on icon at bounding box center [286, 10] width 11 height 11
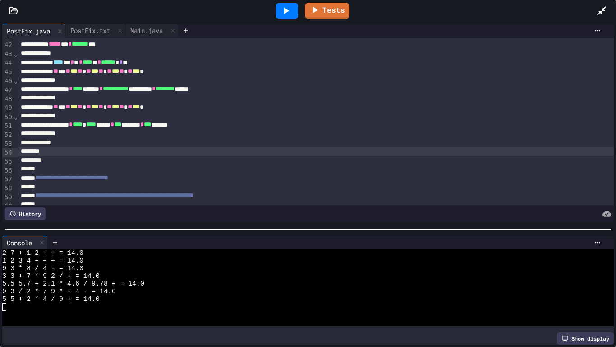
click at [192, 154] on div at bounding box center [316, 151] width 597 height 9
click at [288, 5] on icon at bounding box center [286, 10] width 11 height 11
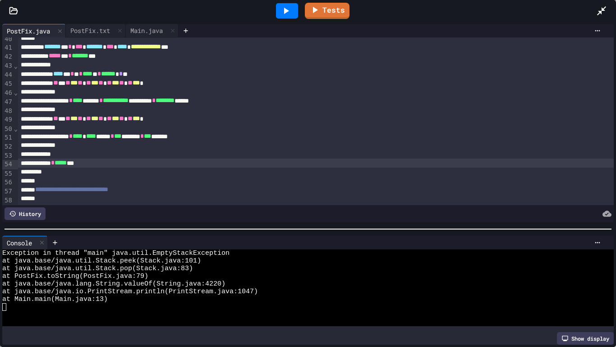
scroll to position [356, 0]
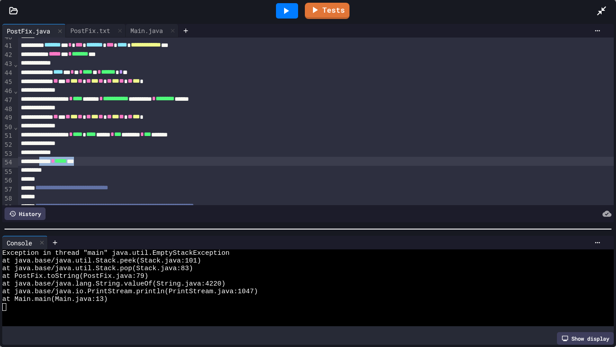
drag, startPoint x: 103, startPoint y: 163, endPoint x: 51, endPoint y: 162, distance: 51.9
click at [51, 162] on div "***** * ***** ***" at bounding box center [316, 161] width 597 height 9
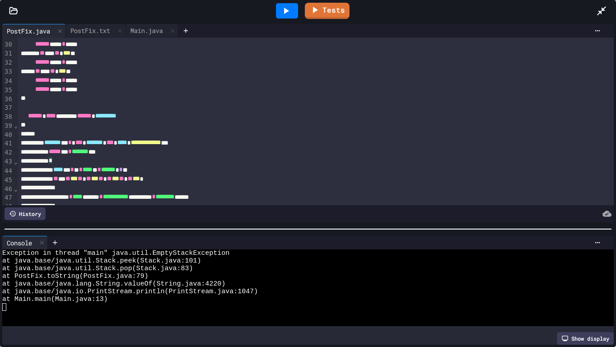
scroll to position [258, 0]
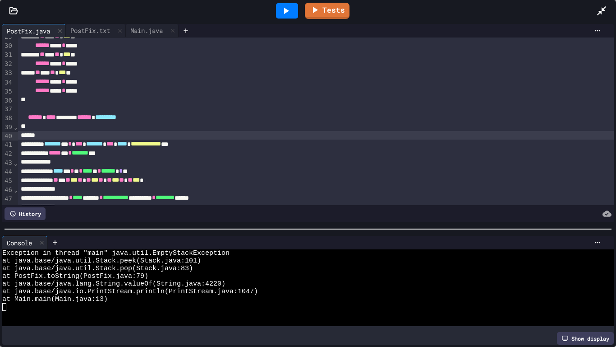
click at [109, 134] on div at bounding box center [316, 135] width 597 height 9
click at [300, 7] on div at bounding box center [287, 11] width 31 height 24
click at [296, 9] on div at bounding box center [287, 10] width 22 height 15
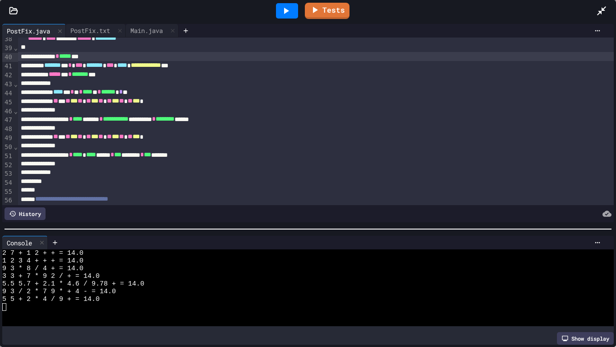
scroll to position [334, 0]
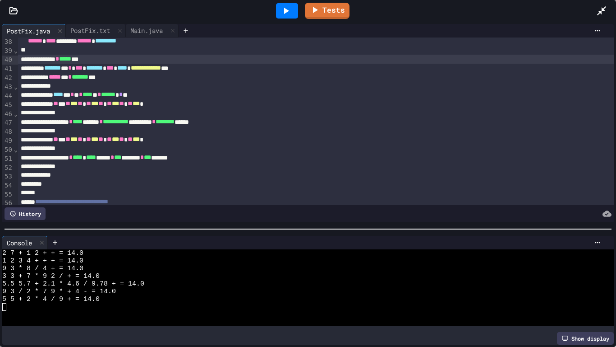
click at [204, 165] on div "*" at bounding box center [316, 166] width 597 height 9
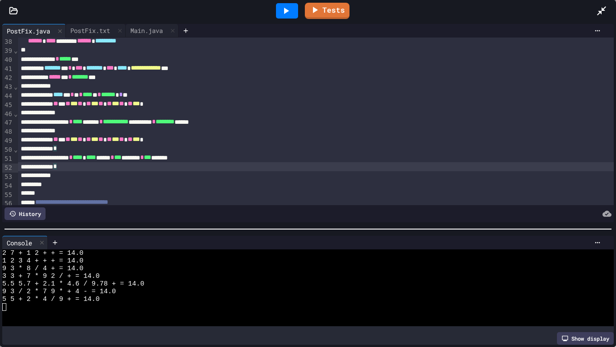
click at [33, 214] on div "History" at bounding box center [25, 213] width 41 height 13
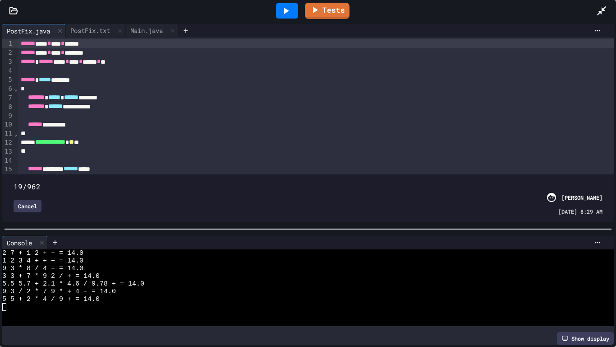
type input "*"
drag, startPoint x: 601, startPoint y: 174, endPoint x: 10, endPoint y: 173, distance: 590.7
click at [14, 181] on span at bounding box center [14, 181] width 0 height 0
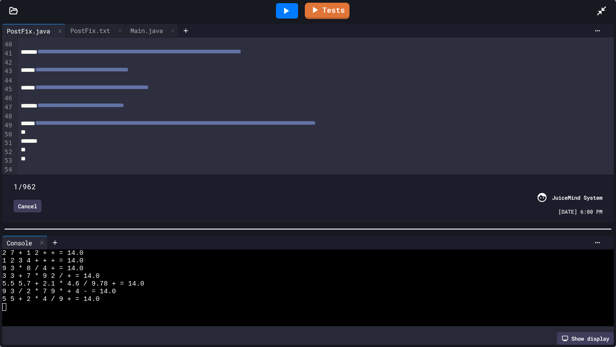
scroll to position [408, 0]
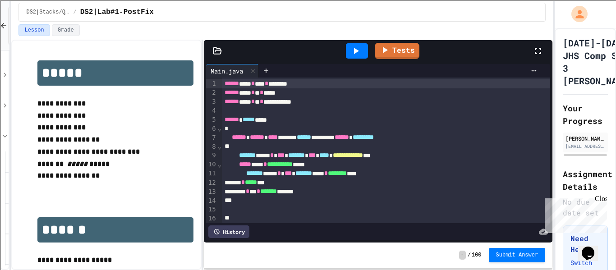
click at [537, 51] on icon at bounding box center [538, 51] width 11 height 11
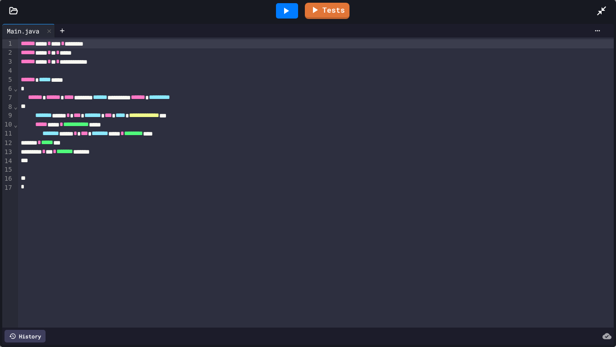
click at [37, 270] on div "History" at bounding box center [25, 335] width 41 height 13
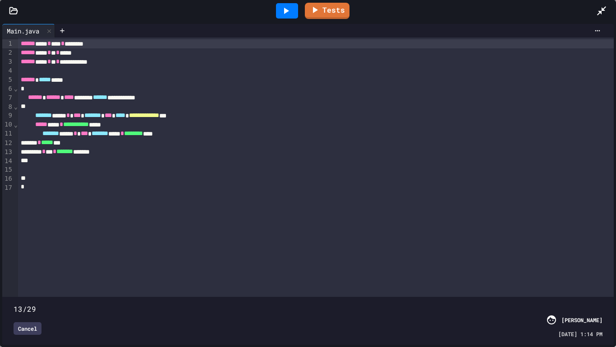
drag, startPoint x: 598, startPoint y: 296, endPoint x: 264, endPoint y: 316, distance: 334.1
click at [264, 270] on div "13/29 Cancel [PERSON_NAME] [DATE] 1:14 PM" at bounding box center [308, 320] width 607 height 43
drag, startPoint x: 265, startPoint y: 300, endPoint x: 0, endPoint y: 324, distance: 266.0
click at [0, 270] on div "**********" at bounding box center [308, 184] width 616 height 325
type input "**"
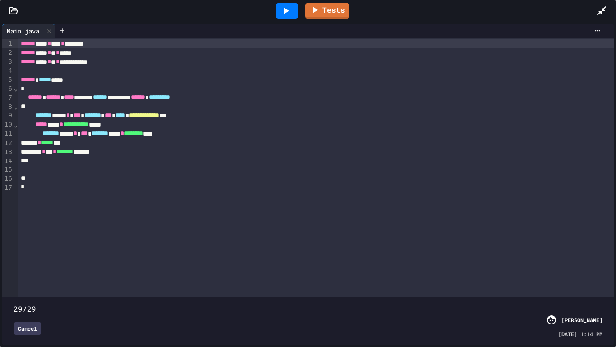
drag, startPoint x: 15, startPoint y: 295, endPoint x: 615, endPoint y: 320, distance: 599.8
click at [615, 270] on div "**********" at bounding box center [308, 184] width 616 height 325
click at [285, 14] on icon at bounding box center [286, 10] width 11 height 11
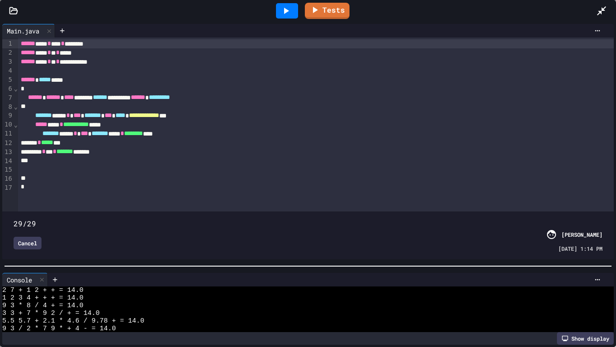
click at [310, 270] on div at bounding box center [308, 265] width 616 height 9
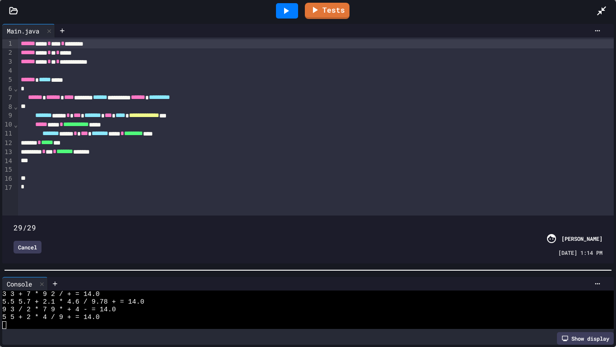
scroll to position [23, 0]
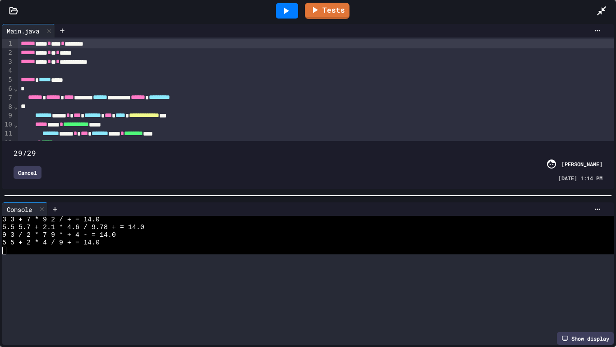
click at [320, 193] on div at bounding box center [308, 195] width 616 height 9
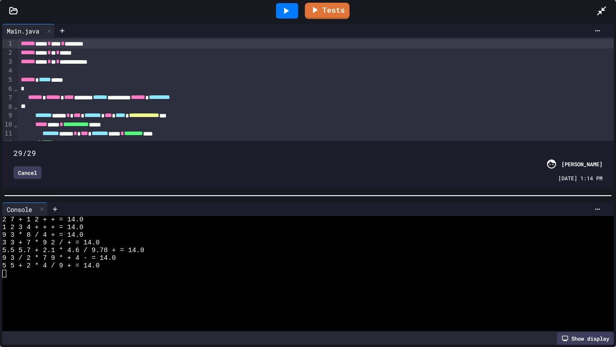
scroll to position [0, 0]
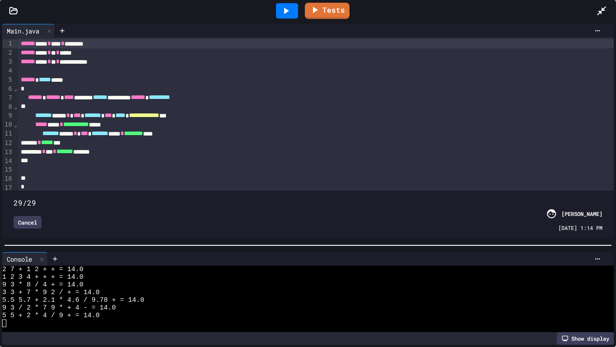
click at [306, 247] on div at bounding box center [308, 245] width 616 height 9
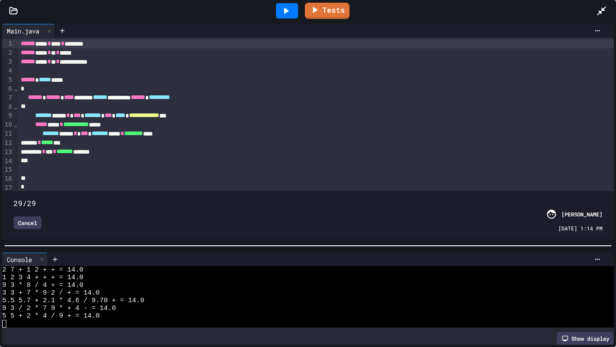
scroll to position [16, 0]
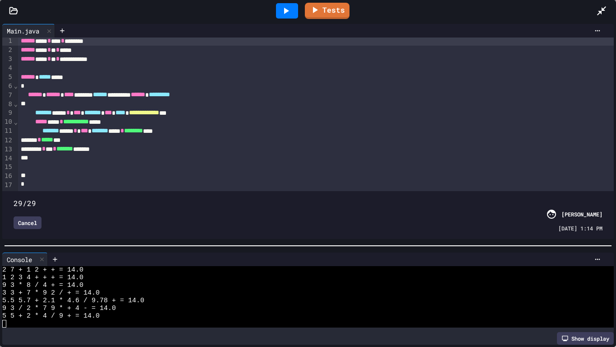
click at [15, 223] on div "Cancel" at bounding box center [28, 222] width 28 height 13
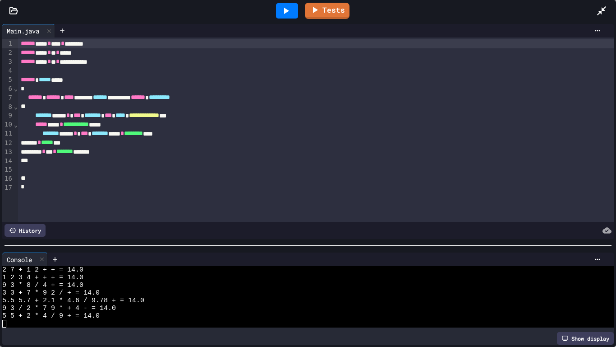
click at [10, 7] on icon at bounding box center [14, 10] width 8 height 6
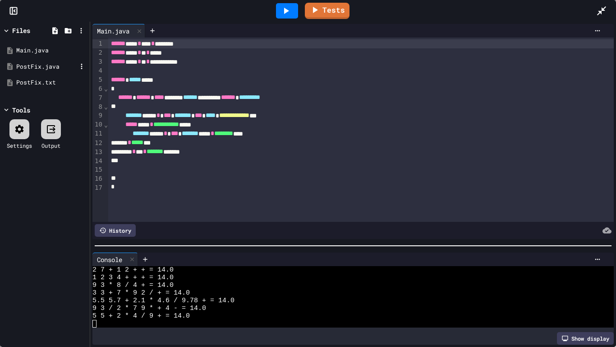
click at [56, 74] on div "PostFix.java" at bounding box center [44, 67] width 85 height 16
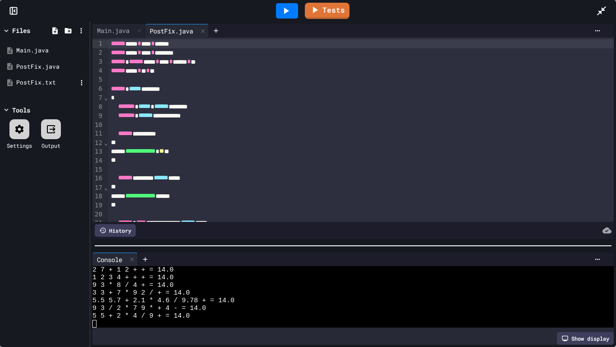
click at [54, 88] on div "PostFix.txt" at bounding box center [44, 82] width 85 height 16
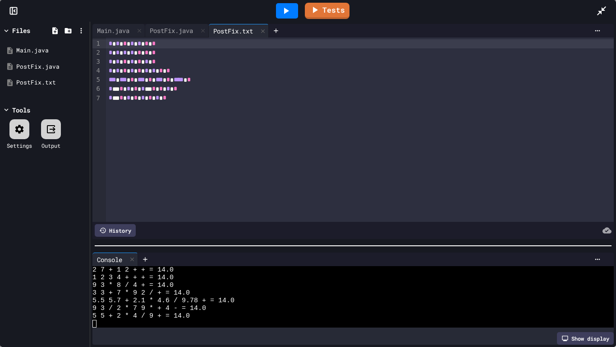
click at [4, 12] on div at bounding box center [13, 10] width 27 height 9
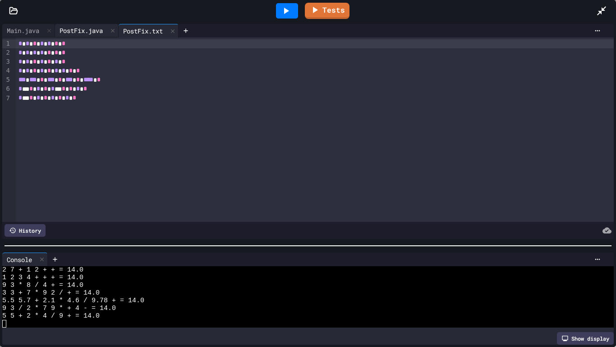
click at [94, 26] on div "PostFix.java" at bounding box center [81, 30] width 52 height 9
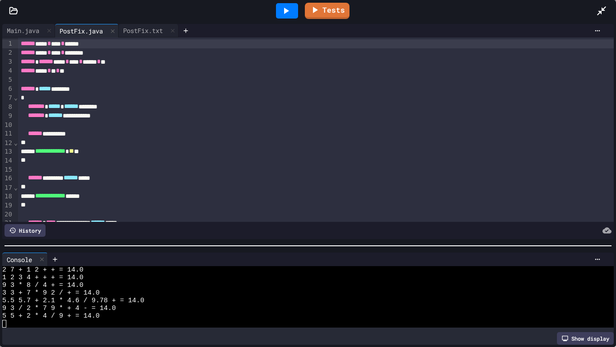
click at [294, 5] on div at bounding box center [287, 10] width 22 height 15
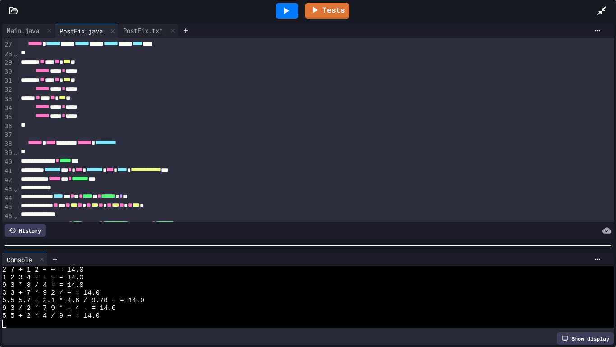
scroll to position [235, 0]
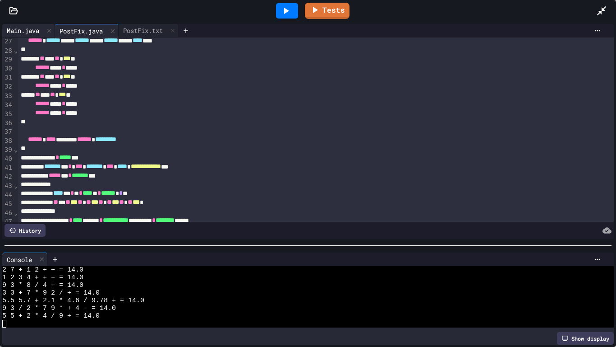
click at [36, 33] on div "Main.java" at bounding box center [23, 30] width 42 height 9
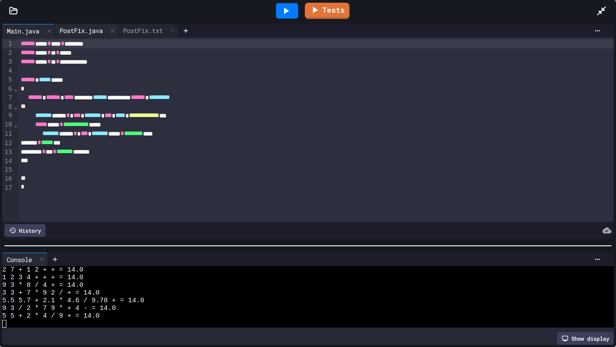
click at [76, 29] on div "PostFix.java" at bounding box center [81, 30] width 52 height 9
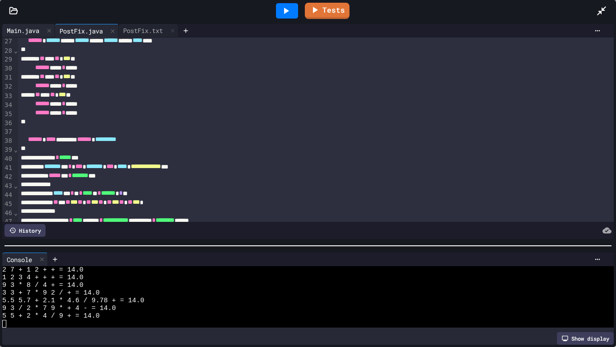
click at [35, 31] on div "Main.java" at bounding box center [23, 30] width 42 height 9
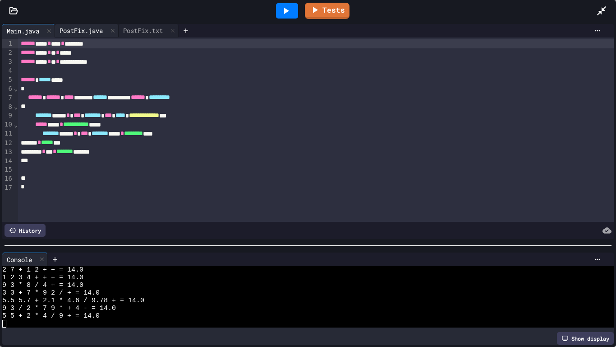
click at [97, 32] on div "PostFix.java" at bounding box center [81, 30] width 52 height 9
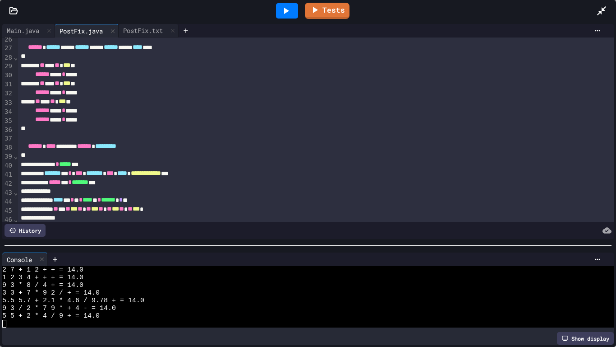
scroll to position [230, 0]
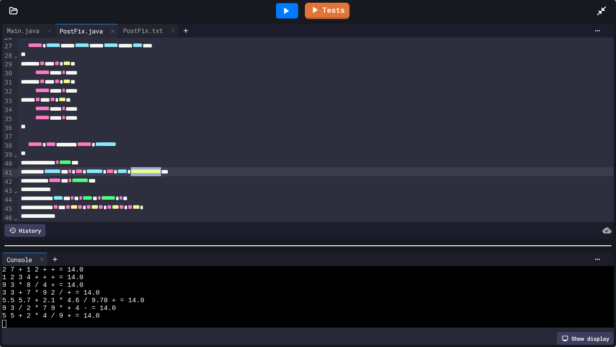
drag, startPoint x: 176, startPoint y: 172, endPoint x: 222, endPoint y: 173, distance: 46.0
click at [222, 173] on div "**********" at bounding box center [316, 171] width 597 height 9
click at [296, 4] on div at bounding box center [287, 10] width 22 height 15
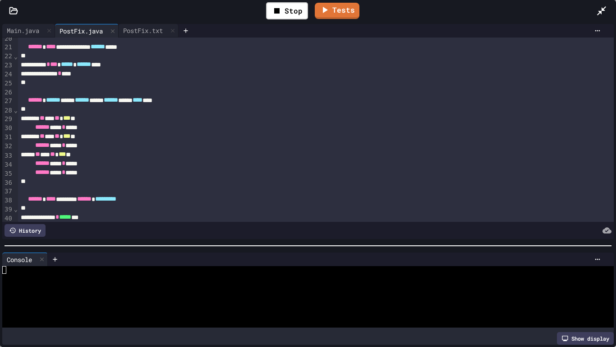
scroll to position [208, 0]
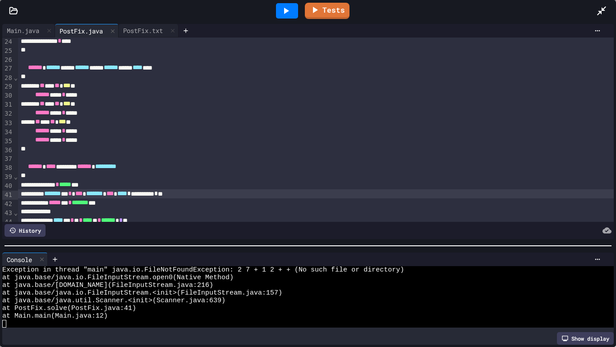
click at [234, 153] on div "*" at bounding box center [316, 148] width 597 height 9
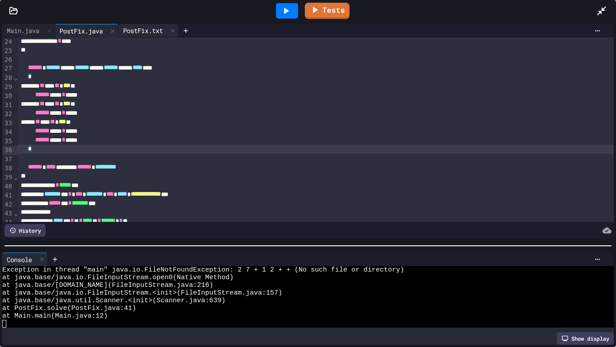
click at [155, 26] on div "PostFix.txt" at bounding box center [143, 30] width 49 height 9
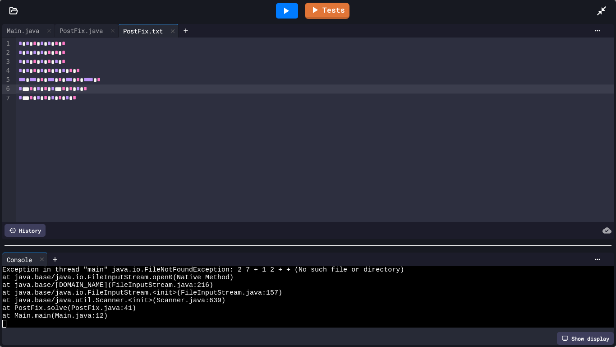
click at [29, 89] on div "* * * * * * * * * * *" at bounding box center [315, 88] width 598 height 9
click at [113, 89] on div "* * * * * * * * * * *" at bounding box center [315, 88] width 598 height 9
click at [81, 37] on div "* * * * * * * * * * * * * * * * * * * * * * * * * * * * * * *** *** * *** * ***…" at bounding box center [315, 129] width 598 height 184
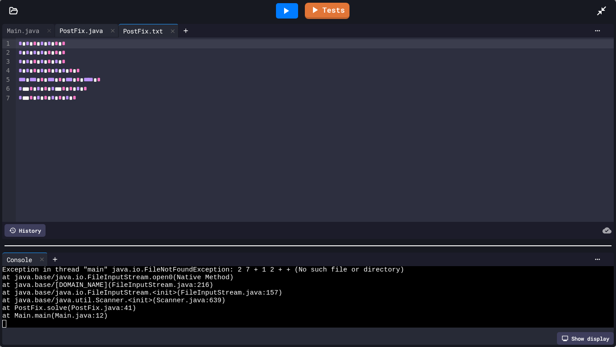
click at [87, 29] on div "PostFix.java" at bounding box center [81, 30] width 52 height 9
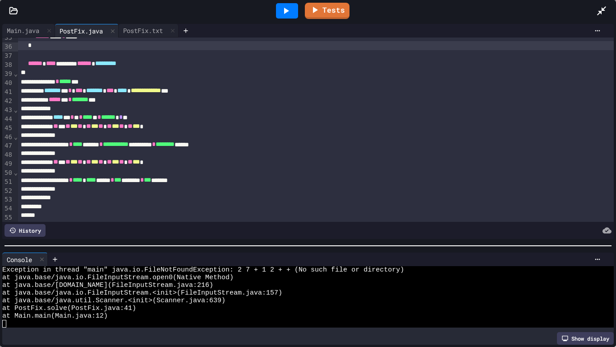
scroll to position [313, 0]
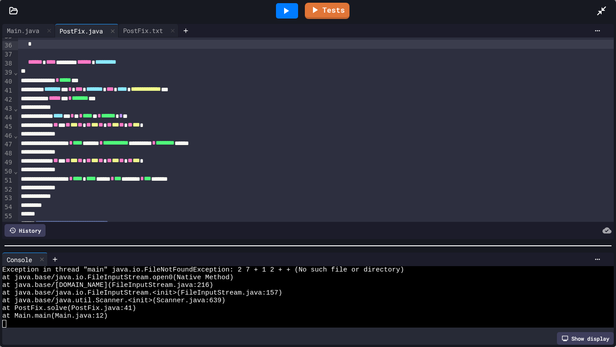
click at [285, 7] on icon at bounding box center [286, 10] width 11 height 11
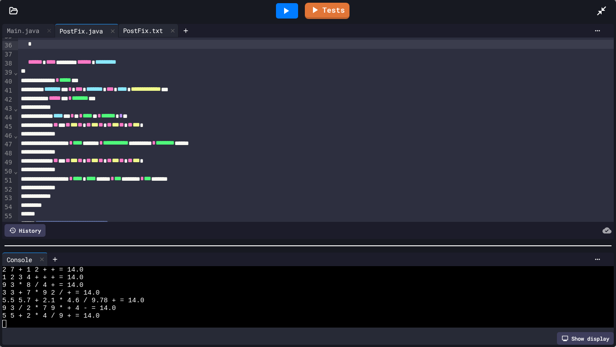
click at [143, 26] on div "PostFix.txt" at bounding box center [143, 30] width 49 height 9
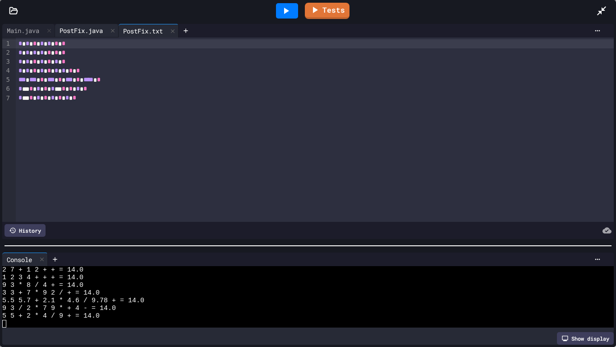
click at [83, 32] on div "PostFix.java" at bounding box center [81, 30] width 52 height 9
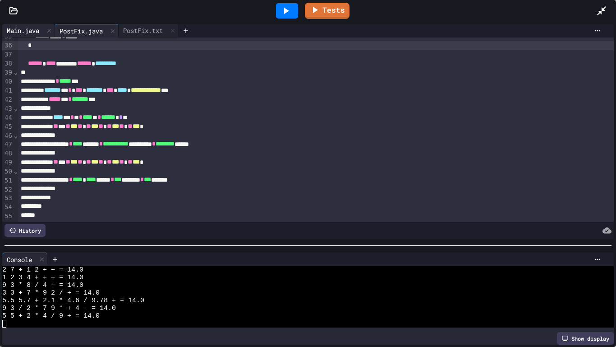
click at [30, 31] on div "Main.java" at bounding box center [23, 30] width 42 height 9
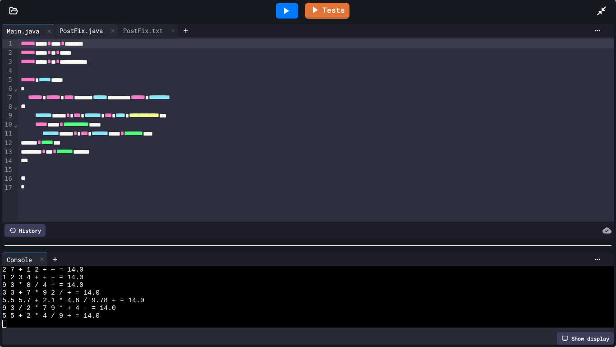
click at [70, 29] on div "PostFix.java" at bounding box center [81, 30] width 52 height 9
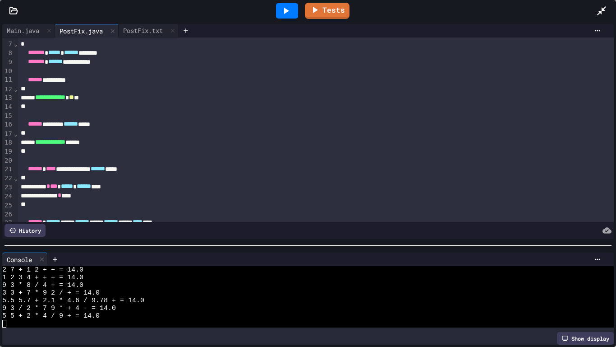
scroll to position [52, 0]
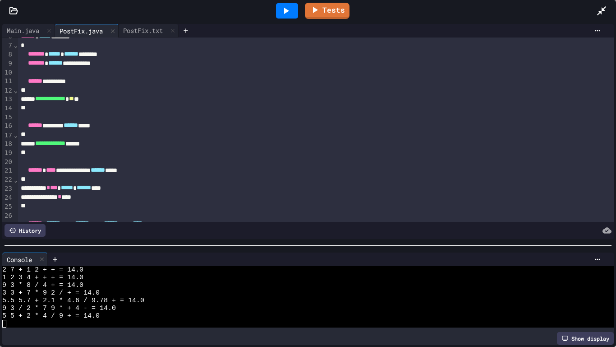
click at [284, 13] on icon at bounding box center [286, 10] width 11 height 11
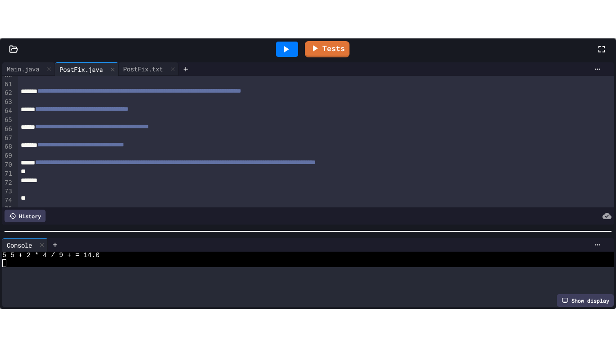
scroll to position [46, 0]
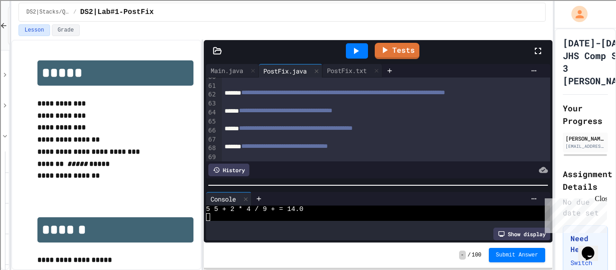
click at [537, 54] on icon at bounding box center [538, 51] width 11 height 11
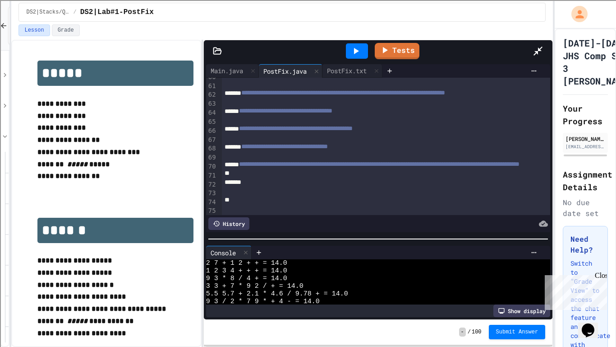
scroll to position [0, 0]
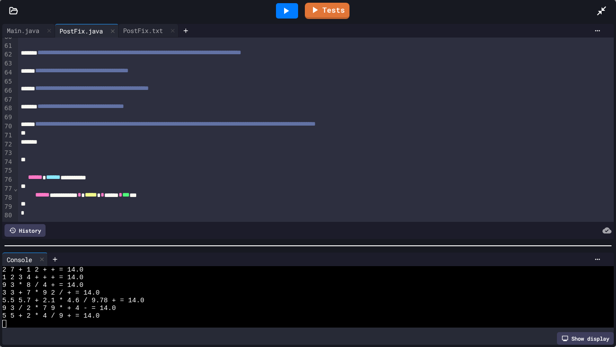
click at [286, 194] on div "**********" at bounding box center [316, 194] width 597 height 9
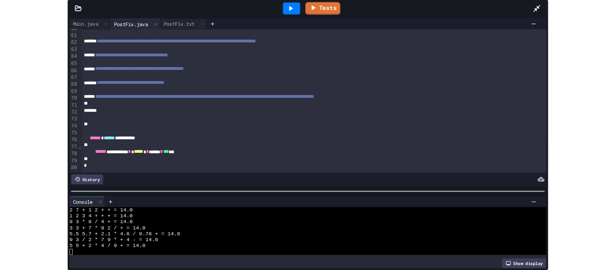
scroll to position [536, 0]
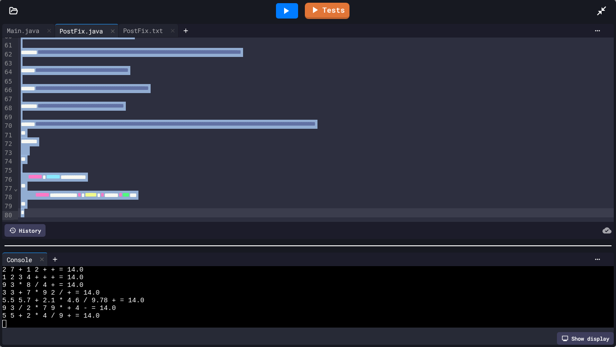
copy div "**********"
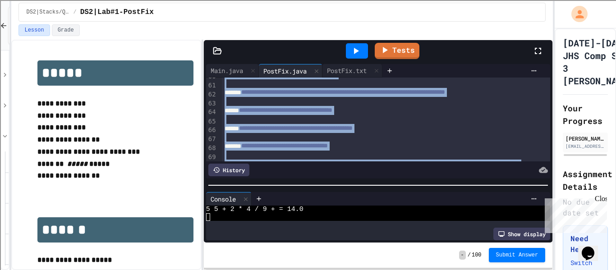
scroll to position [46, 0]
click at [229, 72] on div "Main.java" at bounding box center [227, 70] width 42 height 9
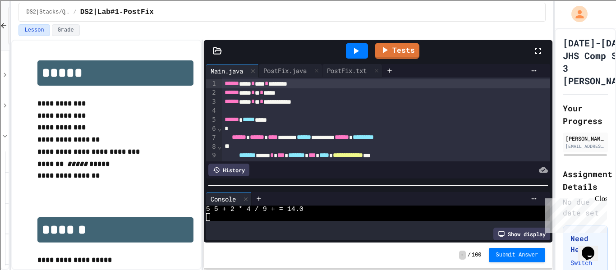
click at [267, 101] on div "**********" at bounding box center [386, 101] width 329 height 9
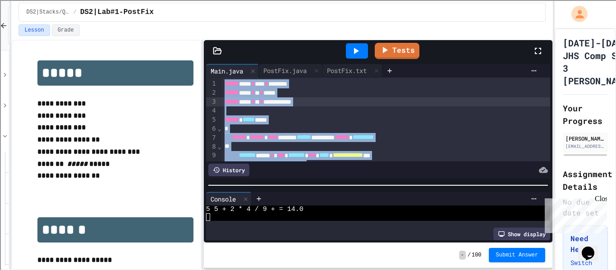
copy div "**********"
click at [351, 128] on div "*" at bounding box center [386, 129] width 329 height 9
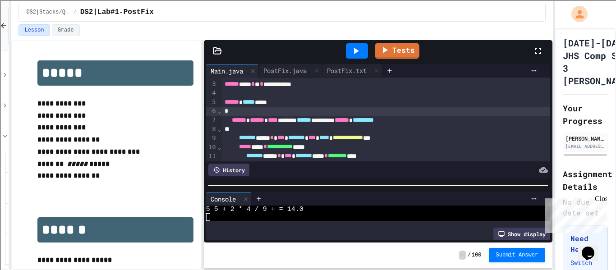
scroll to position [22, 0]
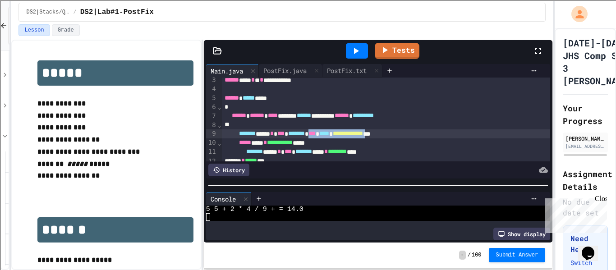
drag, startPoint x: 351, startPoint y: 137, endPoint x: 433, endPoint y: 135, distance: 82.1
click at [433, 135] on div "**********" at bounding box center [386, 134] width 329 height 9
click at [355, 53] on icon at bounding box center [356, 51] width 5 height 6
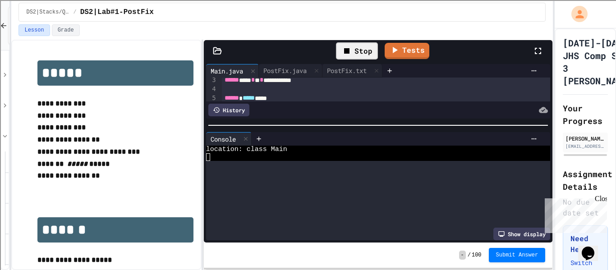
scroll to position [31, 0]
click at [421, 123] on div at bounding box center [378, 125] width 349 height 9
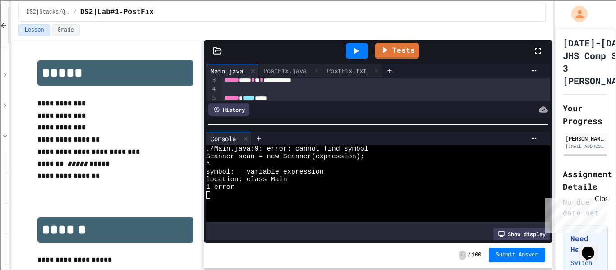
scroll to position [0, 0]
click at [293, 171] on div "**********" at bounding box center [378, 152] width 349 height 181
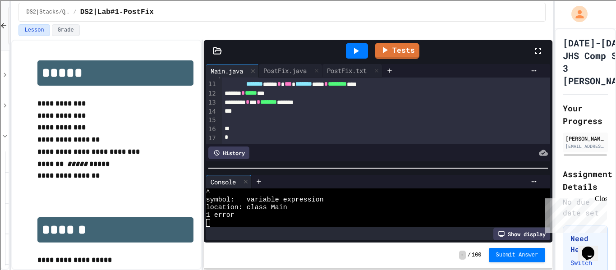
scroll to position [89, 0]
click at [341, 117] on div at bounding box center [386, 120] width 329 height 9
click at [342, 114] on div "*" at bounding box center [386, 111] width 329 height 9
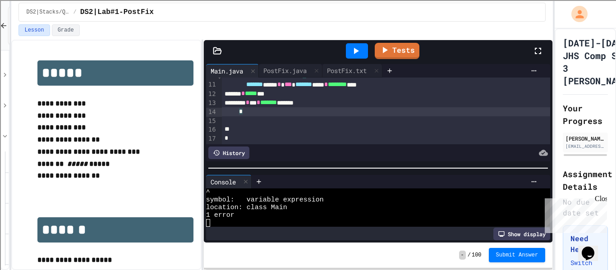
click at [340, 121] on div at bounding box center [386, 120] width 329 height 9
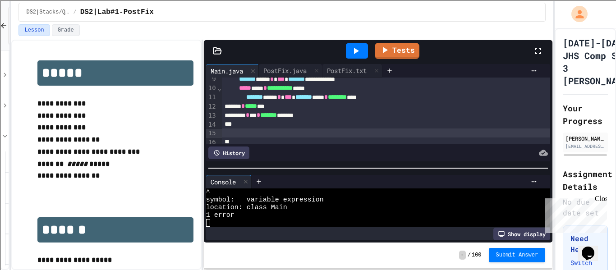
scroll to position [89, 0]
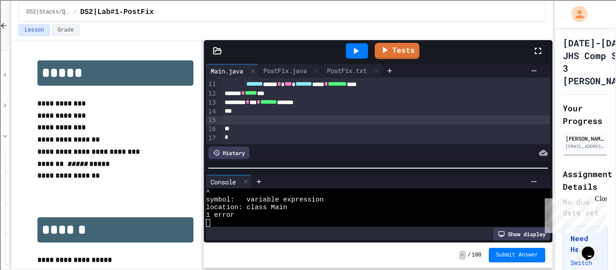
click at [256, 130] on div "*" at bounding box center [386, 129] width 329 height 9
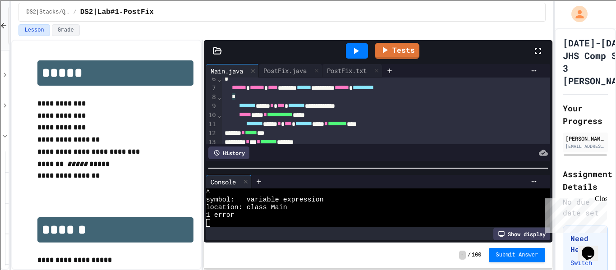
scroll to position [90, 0]
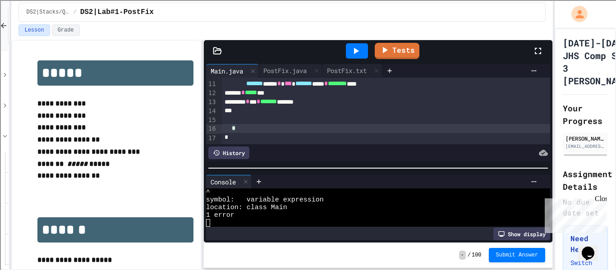
click at [257, 119] on div at bounding box center [386, 120] width 329 height 9
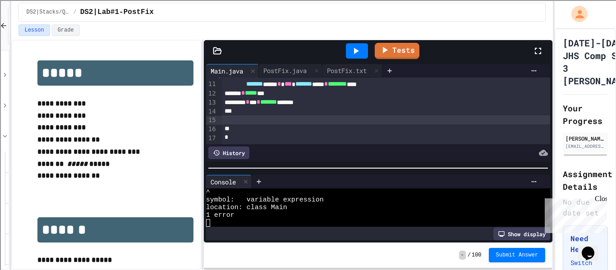
scroll to position [89, 0]
click at [360, 59] on div at bounding box center [357, 51] width 31 height 24
click at [360, 56] on div at bounding box center [357, 50] width 22 height 15
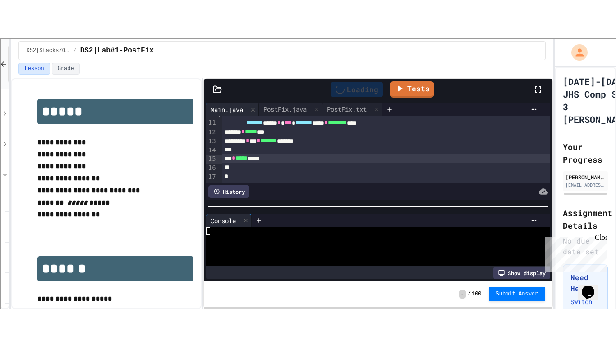
scroll to position [0, 0]
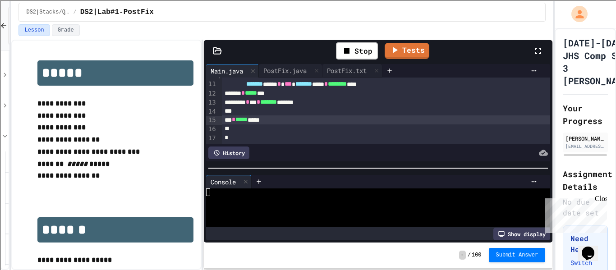
click at [538, 50] on icon at bounding box center [538, 51] width 11 height 11
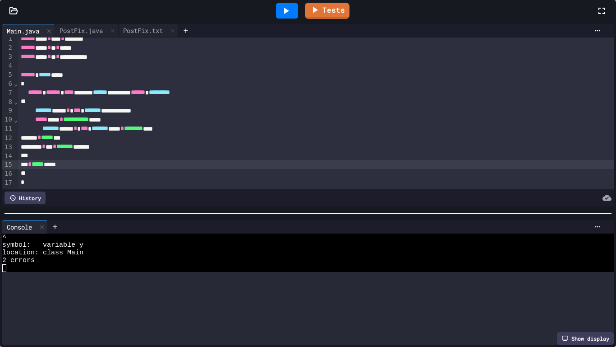
scroll to position [54, 0]
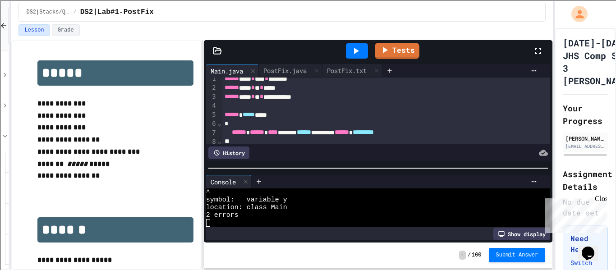
click at [536, 48] on icon at bounding box center [538, 51] width 6 height 6
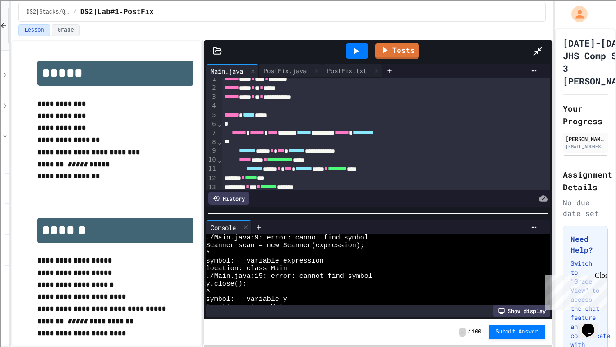
scroll to position [0, 0]
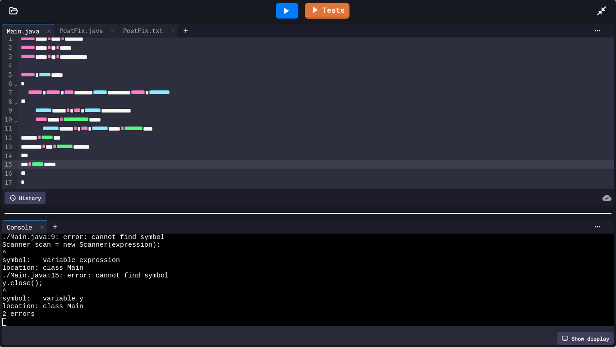
click at [142, 135] on div "**** * ***** ***" at bounding box center [316, 137] width 597 height 9
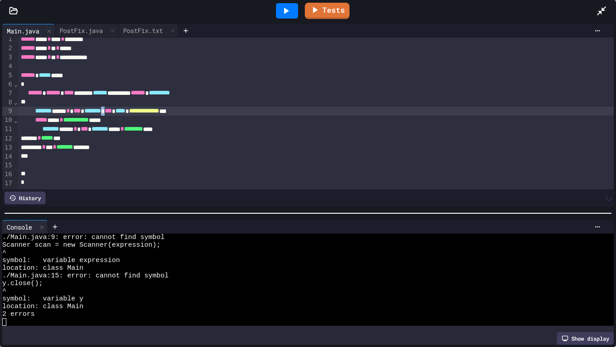
click at [130, 147] on div "****** * *** * ******* *******" at bounding box center [316, 147] width 597 height 9
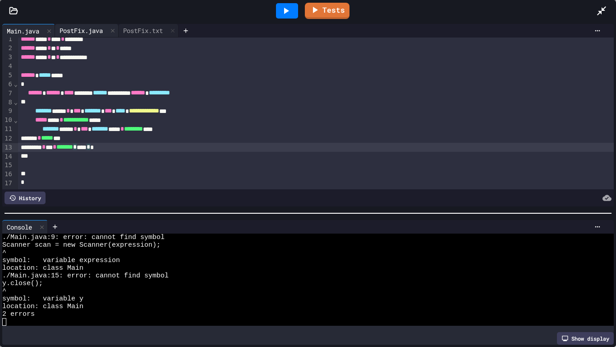
click at [97, 26] on div "PostFix.java" at bounding box center [81, 30] width 52 height 9
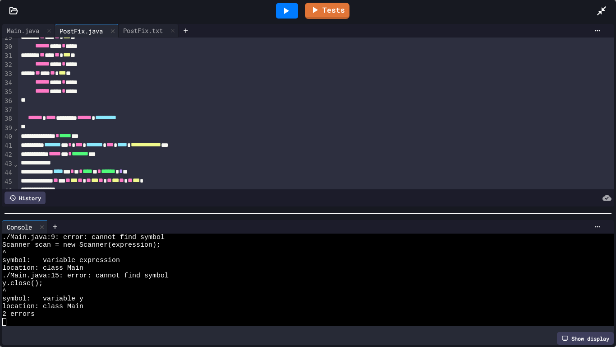
scroll to position [256, 0]
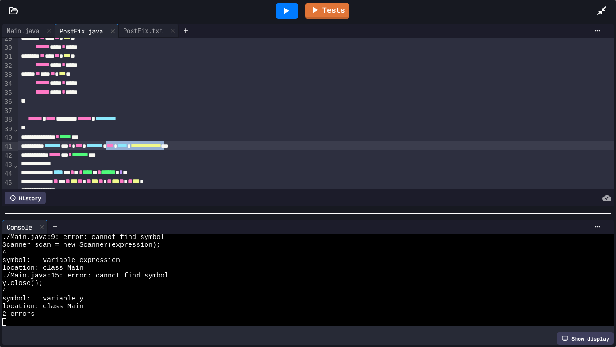
drag, startPoint x: 144, startPoint y: 145, endPoint x: 227, endPoint y: 148, distance: 83.1
click at [227, 148] on div "**********" at bounding box center [316, 145] width 597 height 9
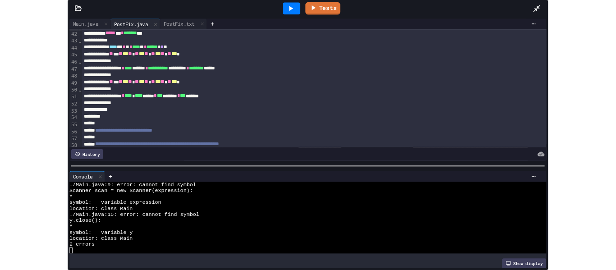
scroll to position [373, 0]
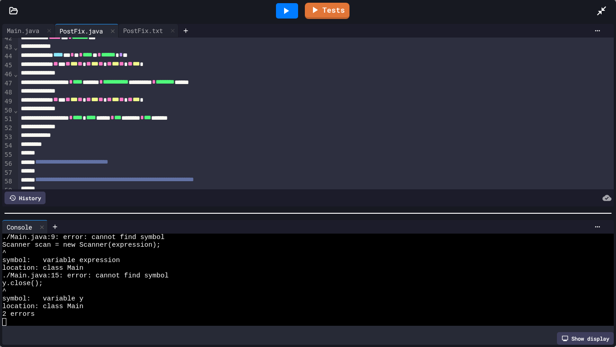
click at [292, 2] on div at bounding box center [287, 11] width 31 height 24
click at [290, 9] on icon at bounding box center [286, 10] width 11 height 11
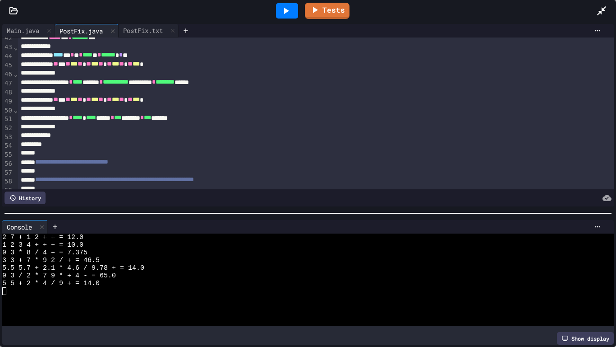
click at [606, 12] on icon at bounding box center [602, 10] width 11 height 11
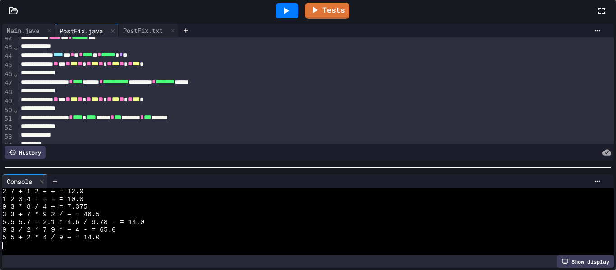
scroll to position [23, 0]
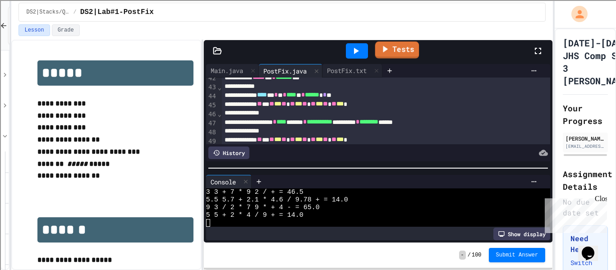
click at [405, 57] on link "Tests" at bounding box center [397, 50] width 44 height 17
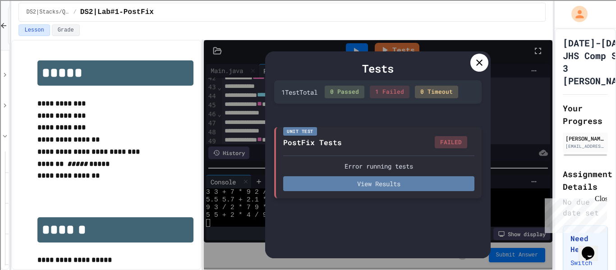
click at [417, 187] on button "View Results" at bounding box center [378, 183] width 191 height 15
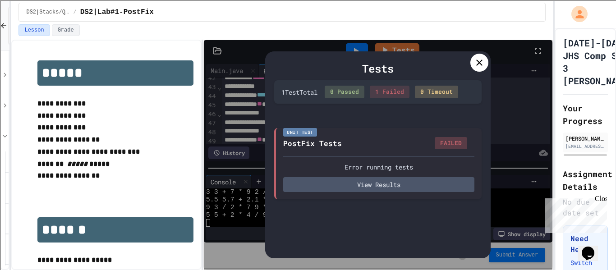
click at [472, 72] on div "Tests" at bounding box center [378, 68] width 208 height 16
click at [477, 66] on icon at bounding box center [479, 62] width 11 height 11
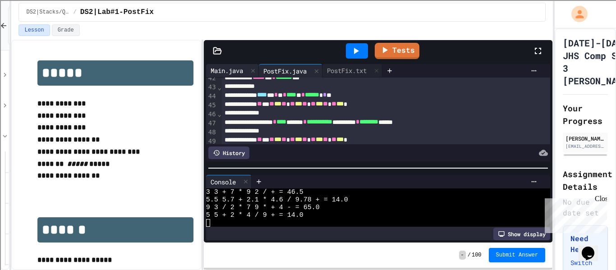
click at [231, 68] on div "Main.java" at bounding box center [227, 70] width 42 height 9
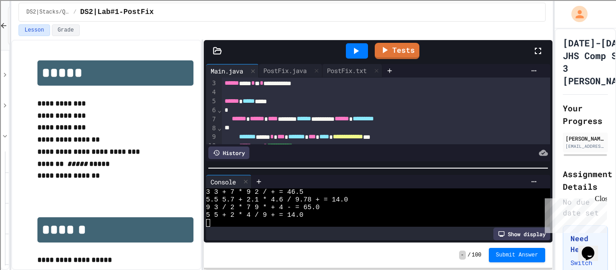
scroll to position [23, 0]
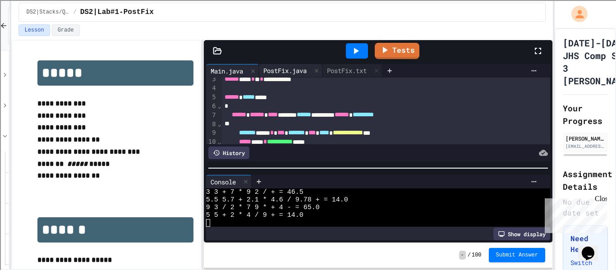
click at [303, 73] on div "PostFix.java" at bounding box center [285, 70] width 52 height 9
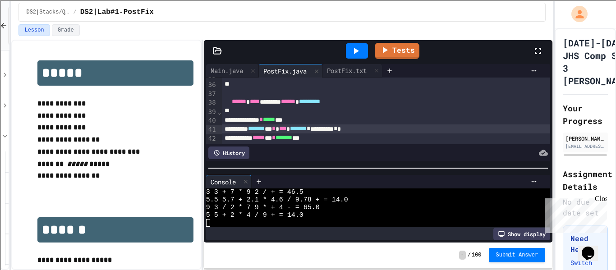
scroll to position [311, 0]
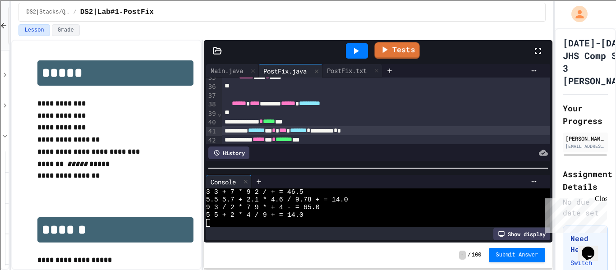
click at [403, 59] on div "Tests" at bounding box center [382, 51] width 302 height 24
click at [377, 47] on div "Tests" at bounding box center [382, 51] width 302 height 24
click at [403, 58] on link "Tests" at bounding box center [397, 50] width 43 height 17
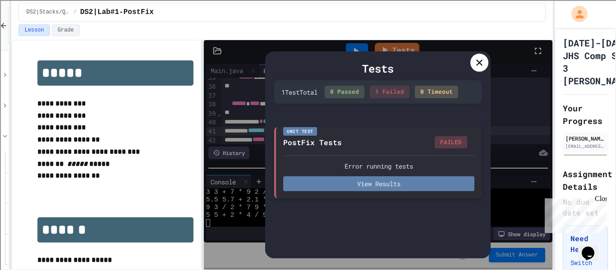
click at [353, 181] on button "View Results" at bounding box center [378, 183] width 191 height 15
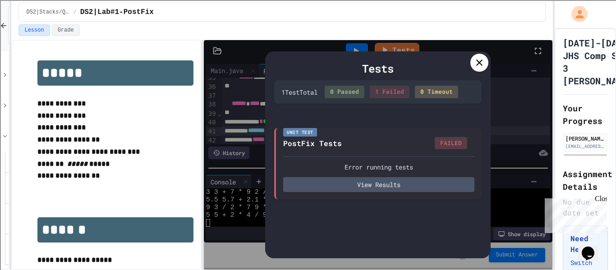
click at [476, 65] on icon at bounding box center [479, 62] width 11 height 11
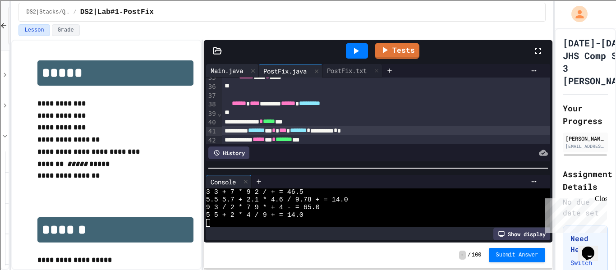
click at [226, 69] on div "Main.java" at bounding box center [227, 70] width 42 height 9
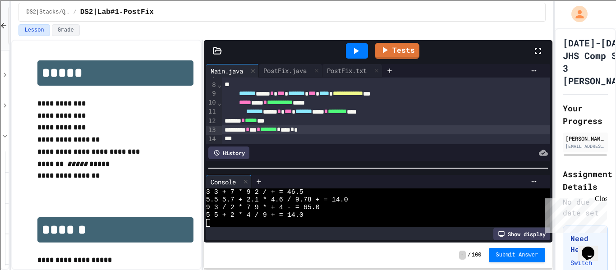
scroll to position [62, 0]
click at [386, 41] on div "Tests" at bounding box center [382, 51] width 302 height 24
click at [390, 46] on icon at bounding box center [385, 48] width 10 height 11
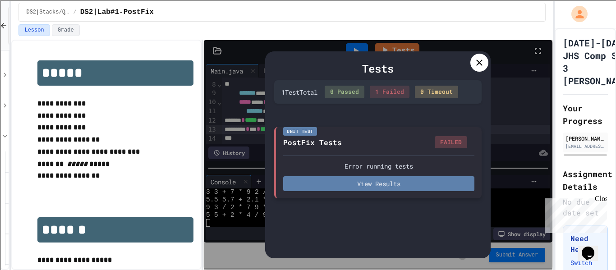
click at [427, 177] on button "View Results" at bounding box center [378, 183] width 191 height 15
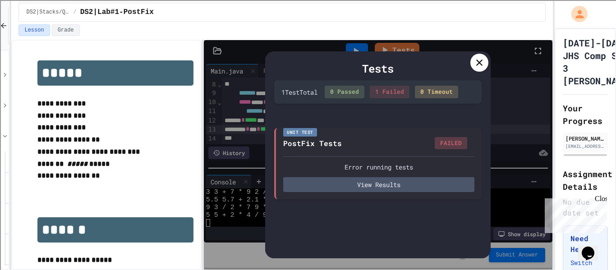
drag, startPoint x: 301, startPoint y: 146, endPoint x: 305, endPoint y: 154, distance: 9.5
copy pre "unreported exception Exception; must be caught or declared to be thrown"
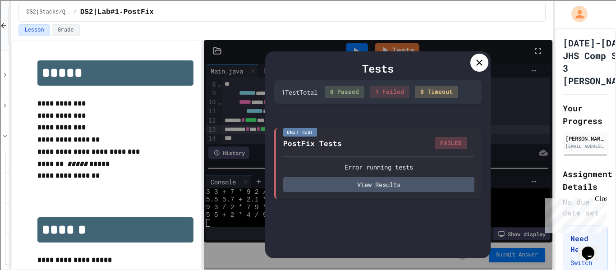
click at [470, 66] on div "Tests" at bounding box center [378, 68] width 208 height 16
click at [474, 65] on div at bounding box center [480, 63] width 18 height 18
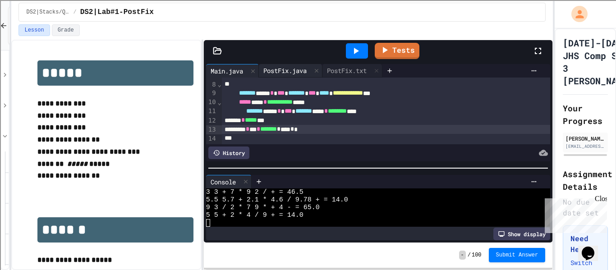
click at [303, 65] on div "PostFix.java" at bounding box center [291, 71] width 64 height 14
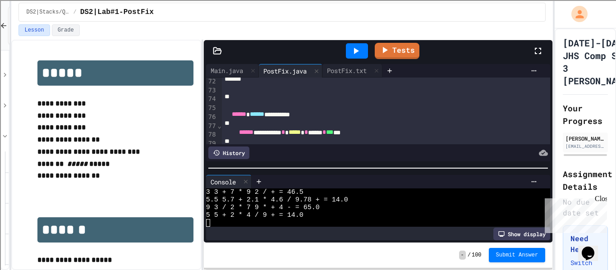
scroll to position [653, 0]
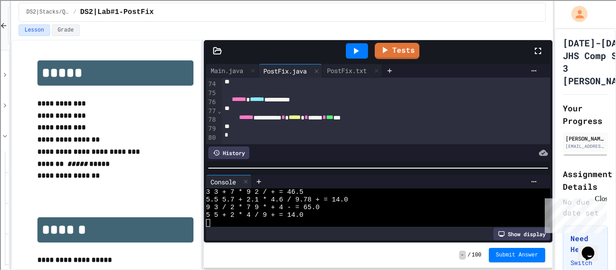
click at [347, 100] on div "**********" at bounding box center [458, 99] width 473 height 9
click at [361, 52] on icon at bounding box center [356, 51] width 11 height 11
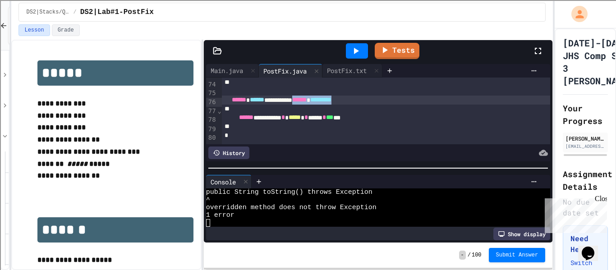
drag, startPoint x: 330, startPoint y: 102, endPoint x: 392, endPoint y: 104, distance: 62.3
click at [392, 104] on div "**********" at bounding box center [458, 100] width 473 height 9
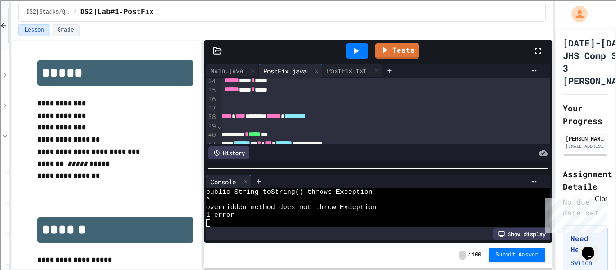
scroll to position [297, 14]
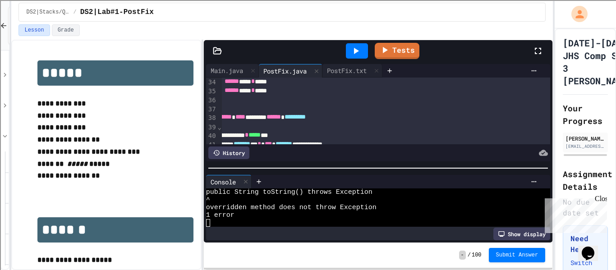
click at [306, 117] on span "*********" at bounding box center [295, 117] width 21 height 6
click at [366, 47] on div at bounding box center [357, 50] width 22 height 15
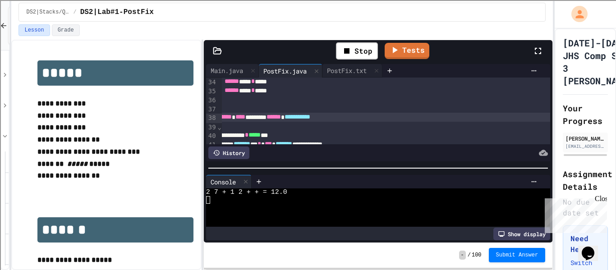
scroll to position [23, 0]
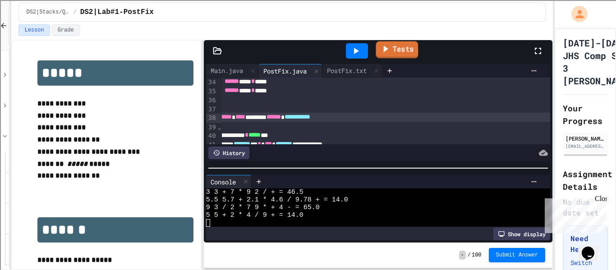
click at [407, 53] on link "Tests" at bounding box center [397, 50] width 42 height 17
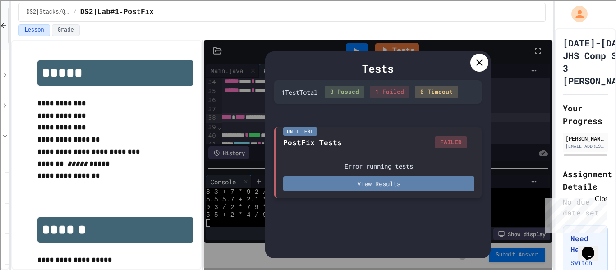
click at [426, 187] on button "View Results" at bounding box center [378, 183] width 191 height 15
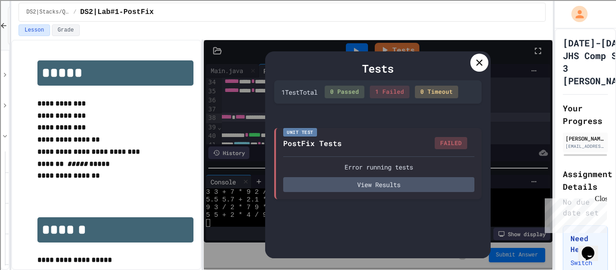
click at [477, 65] on icon at bounding box center [480, 63] width 6 height 6
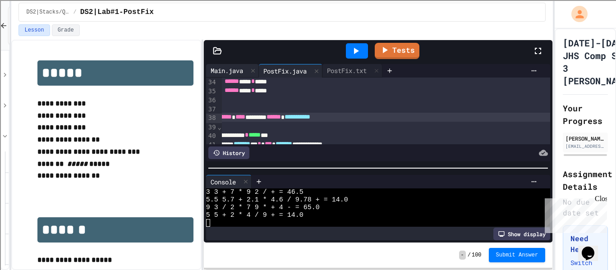
click at [231, 68] on div "Main.java" at bounding box center [227, 70] width 42 height 9
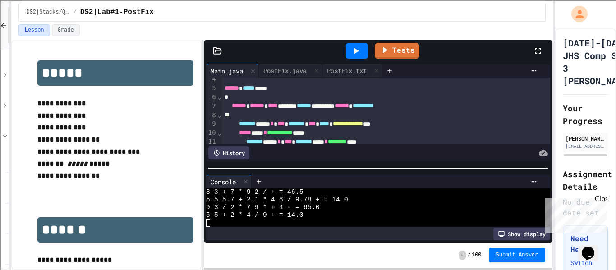
scroll to position [31, 0]
click at [374, 108] on span "*********" at bounding box center [363, 106] width 21 height 6
click at [357, 52] on icon at bounding box center [356, 51] width 11 height 11
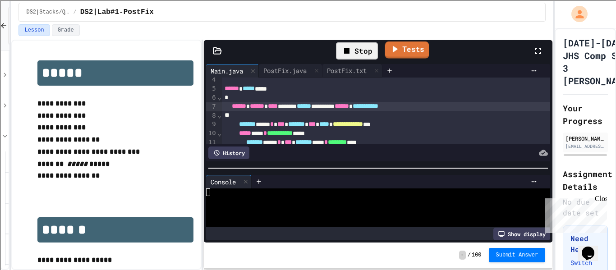
scroll to position [23, 0]
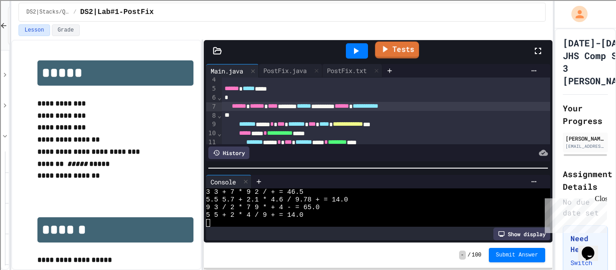
click at [413, 44] on link "Tests" at bounding box center [397, 50] width 44 height 17
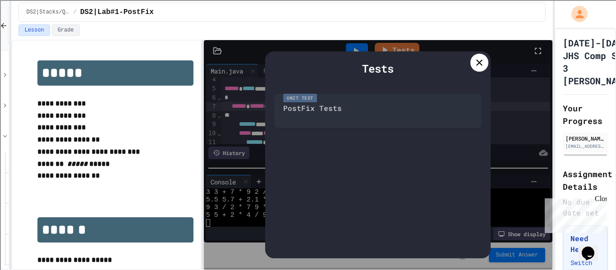
scroll to position [954, 0]
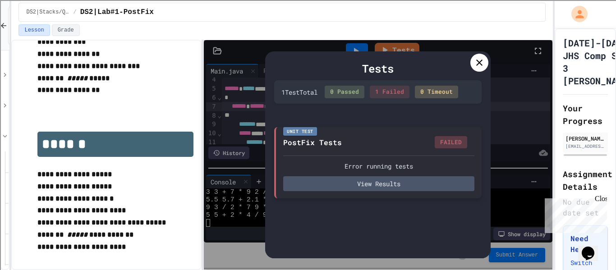
click at [387, 175] on div "Error running tests View Results" at bounding box center [378, 174] width 191 height 36
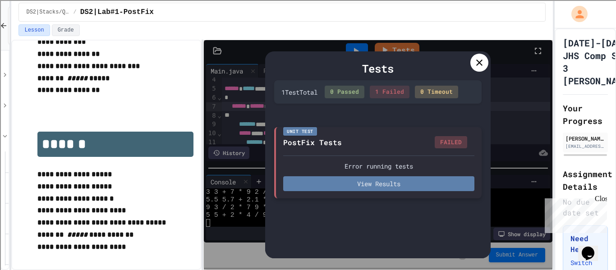
click at [387, 182] on button "View Results" at bounding box center [378, 183] width 191 height 15
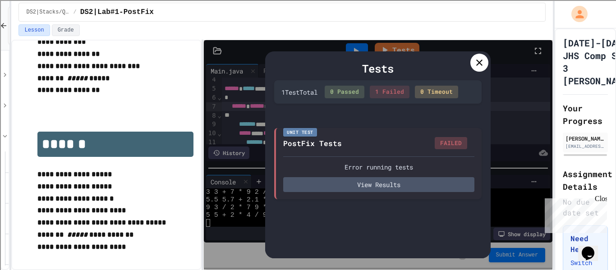
click at [481, 67] on icon at bounding box center [479, 62] width 11 height 11
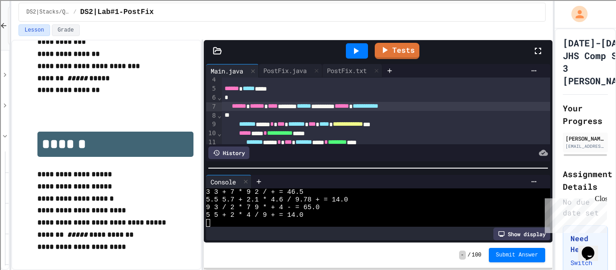
click at [255, 87] on span "*****" at bounding box center [249, 88] width 12 height 6
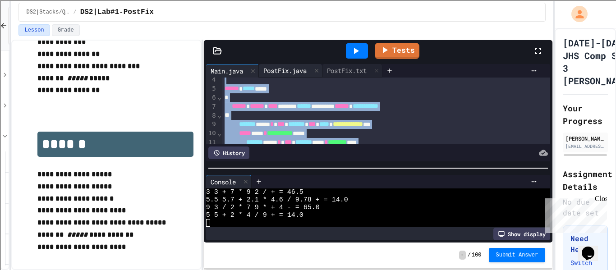
click at [282, 65] on div "PostFix.java" at bounding box center [291, 71] width 64 height 14
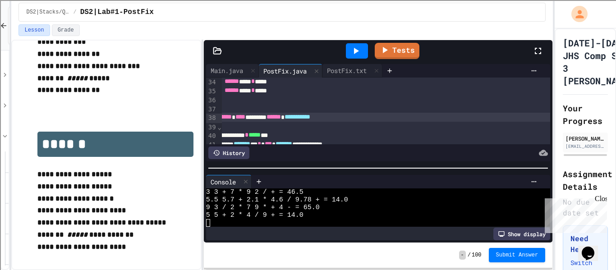
click at [317, 102] on div "*" at bounding box center [444, 99] width 473 height 9
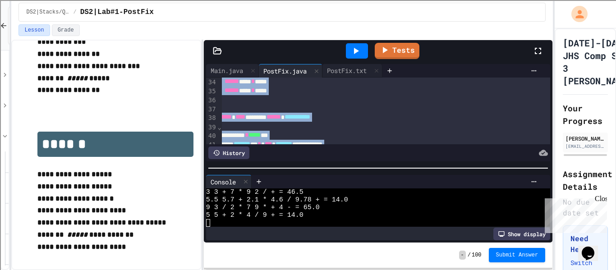
copy div "**********"
click at [393, 55] on link "Tests" at bounding box center [397, 49] width 41 height 17
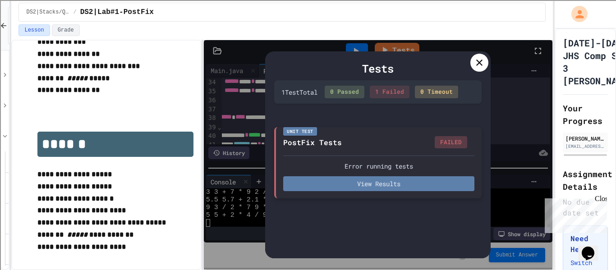
click at [366, 189] on button "View Results" at bounding box center [378, 183] width 191 height 15
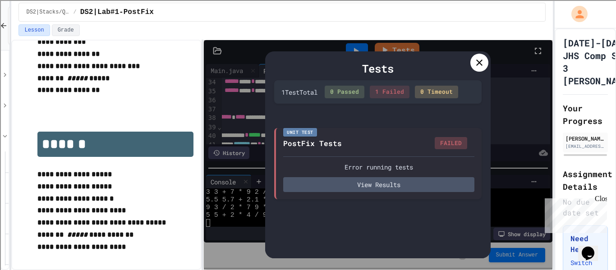
click at [474, 68] on div at bounding box center [480, 63] width 18 height 18
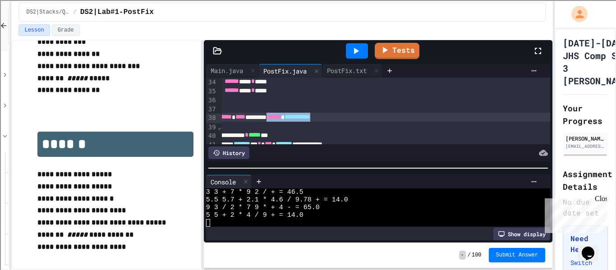
drag, startPoint x: 365, startPoint y: 117, endPoint x: 297, endPoint y: 119, distance: 67.3
click at [297, 119] on div "**********" at bounding box center [444, 117] width 473 height 9
click at [236, 66] on div "Main.java" at bounding box center [227, 70] width 42 height 9
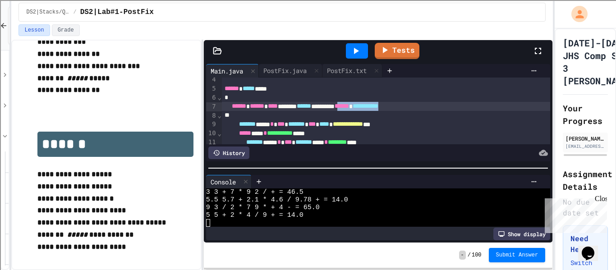
drag, startPoint x: 458, startPoint y: 111, endPoint x: 391, endPoint y: 106, distance: 66.9
click at [391, 106] on div "**********" at bounding box center [386, 106] width 329 height 9
click at [351, 47] on icon at bounding box center [356, 51] width 11 height 11
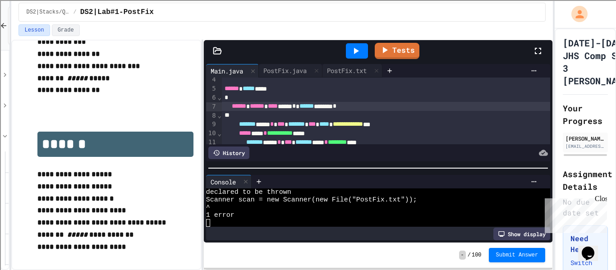
scroll to position [0, 0]
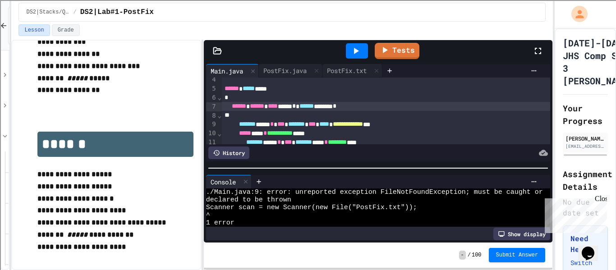
click at [455, 125] on div "**********" at bounding box center [386, 124] width 329 height 9
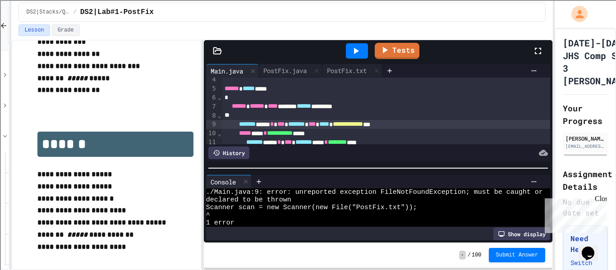
click at [416, 108] on div "****** ****** **** ****** ****** *********" at bounding box center [386, 106] width 329 height 9
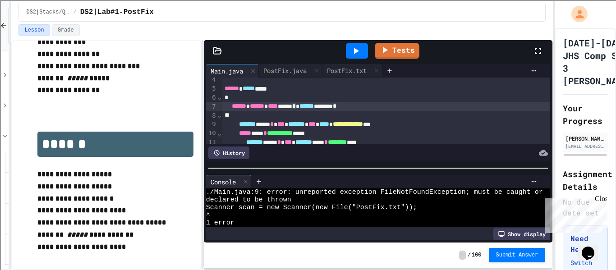
click at [241, 156] on div "History" at bounding box center [228, 153] width 41 height 13
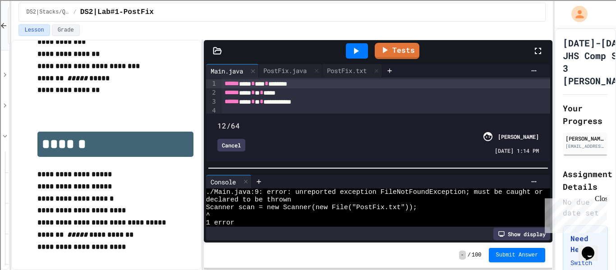
drag, startPoint x: 537, startPoint y: 113, endPoint x: 274, endPoint y: 112, distance: 262.6
click at [218, 120] on span at bounding box center [218, 120] width 0 height 0
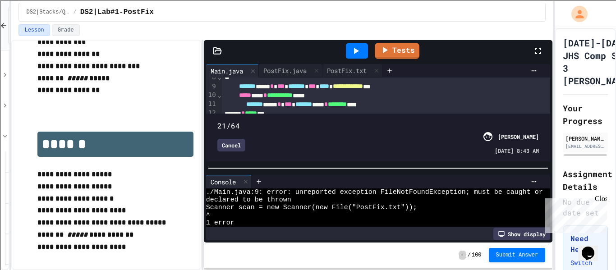
scroll to position [51, 0]
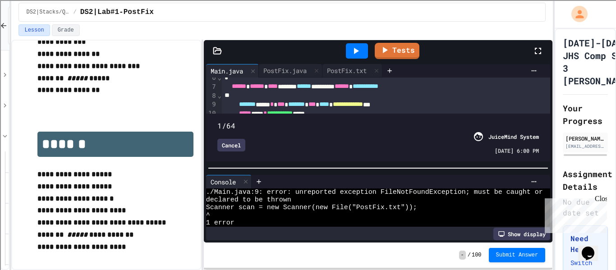
drag, startPoint x: 273, startPoint y: 111, endPoint x: 220, endPoint y: 112, distance: 53.7
click at [218, 120] on span at bounding box center [218, 120] width 0 height 0
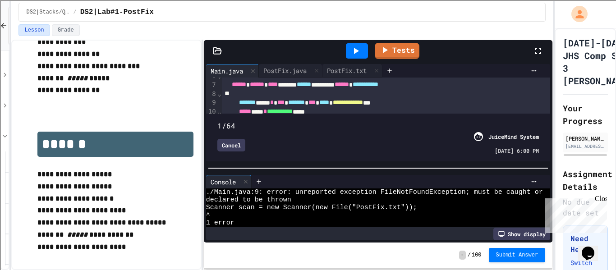
scroll to position [50, 0]
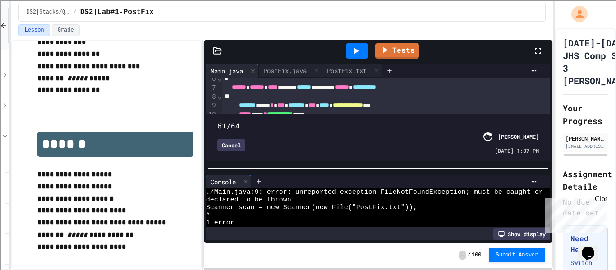
type input "**"
drag, startPoint x: 219, startPoint y: 112, endPoint x: 551, endPoint y: 116, distance: 332.2
click at [551, 116] on div "**********" at bounding box center [378, 113] width 349 height 102
click at [474, 92] on div "****** ****** **** **** * ****** ******* *" at bounding box center [386, 87] width 329 height 9
click at [240, 147] on div "Cancel" at bounding box center [232, 145] width 28 height 13
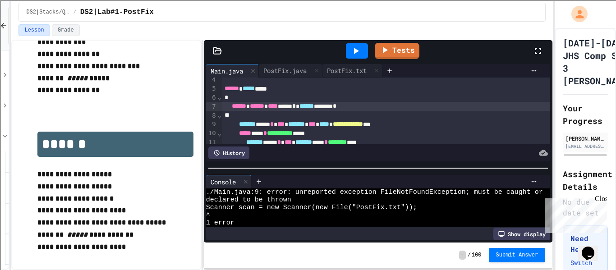
click at [421, 108] on div "****** ****** **** **** * ****** ******* *" at bounding box center [386, 106] width 329 height 9
click at [357, 52] on icon at bounding box center [356, 51] width 11 height 11
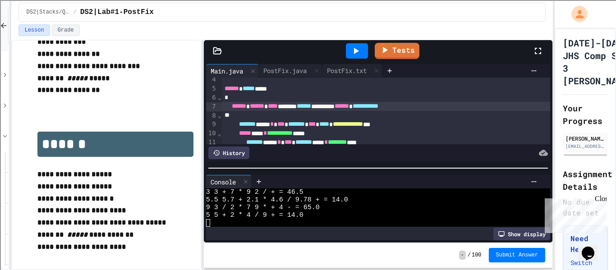
scroll to position [23, 0]
click at [397, 67] on div at bounding box center [390, 71] width 14 height 14
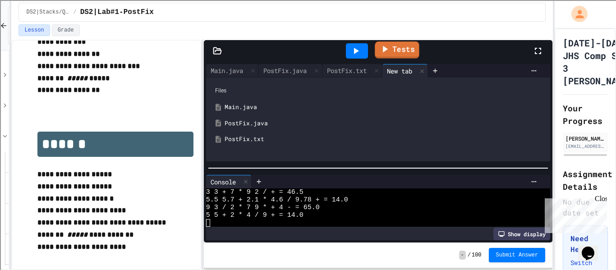
click at [397, 53] on link "Tests" at bounding box center [397, 50] width 44 height 17
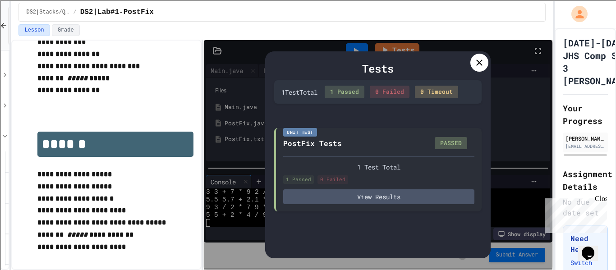
click at [476, 63] on icon at bounding box center [479, 62] width 11 height 11
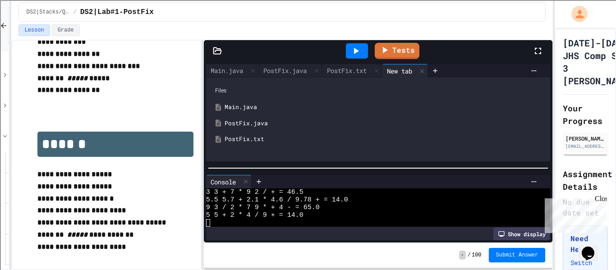
click at [504, 257] on span "Submit Answer" at bounding box center [517, 255] width 42 height 7
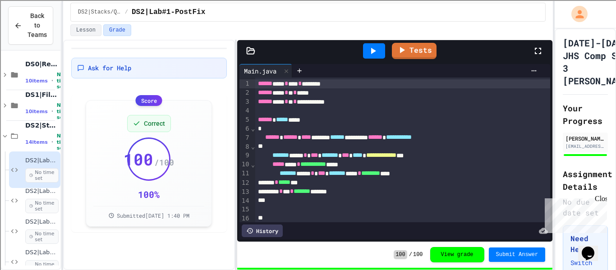
click at [273, 223] on div "History" at bounding box center [395, 230] width 311 height 17
click at [275, 228] on div "History" at bounding box center [262, 231] width 41 height 13
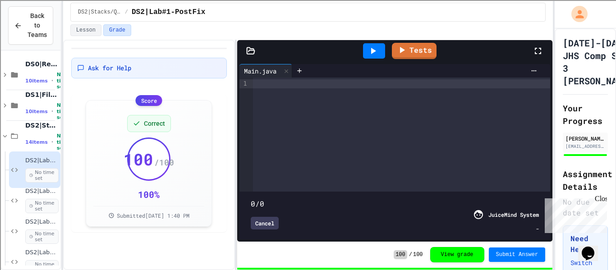
type input "**"
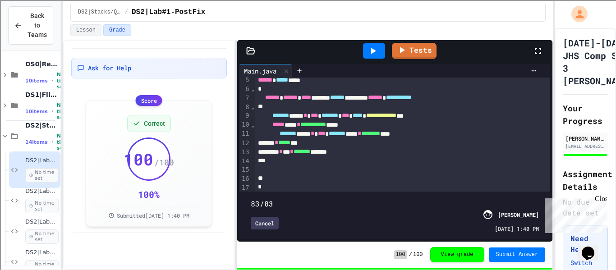
scroll to position [56, 0]
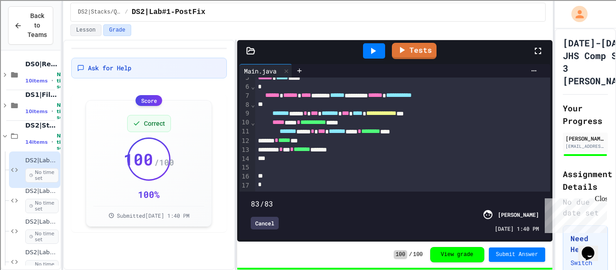
click at [250, 66] on div "Main.java" at bounding box center [266, 71] width 53 height 14
click at [249, 53] on icon at bounding box center [250, 50] width 9 height 9
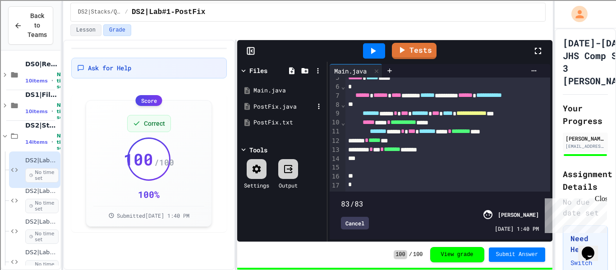
click at [274, 104] on div "PostFix.java" at bounding box center [284, 106] width 60 height 9
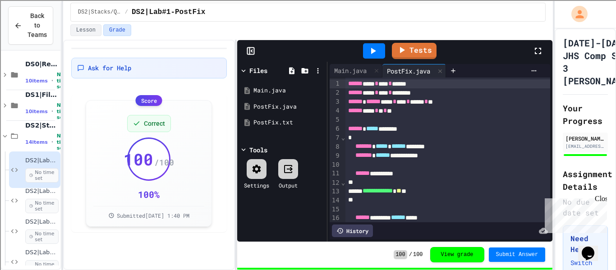
click at [250, 52] on icon at bounding box center [250, 51] width 0 height 7
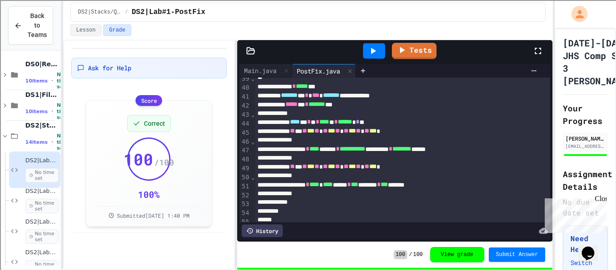
scroll to position [356, 0]
